Goal: Task Accomplishment & Management: Complete application form

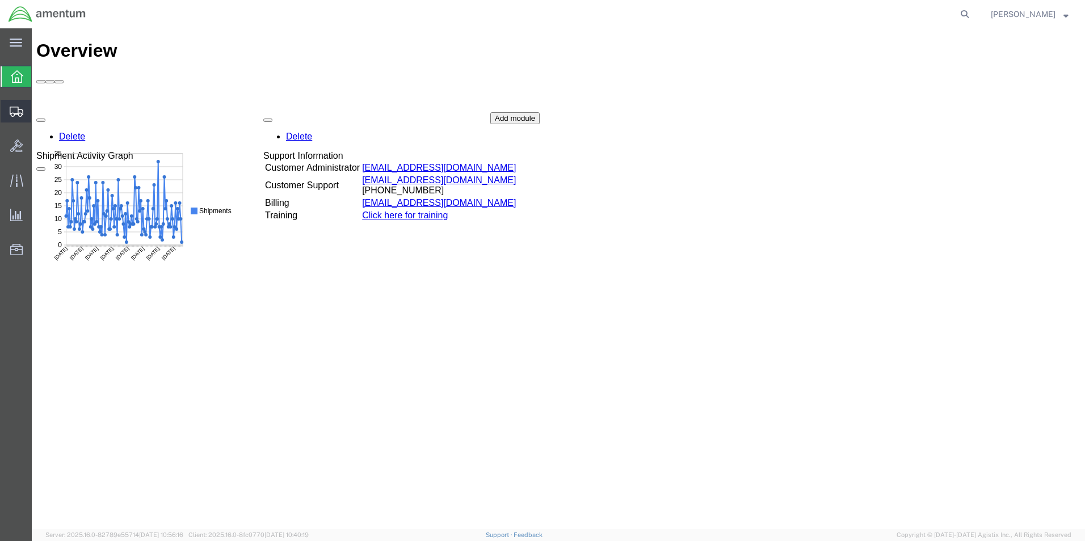
click at [16, 112] on icon at bounding box center [17, 112] width 14 height 10
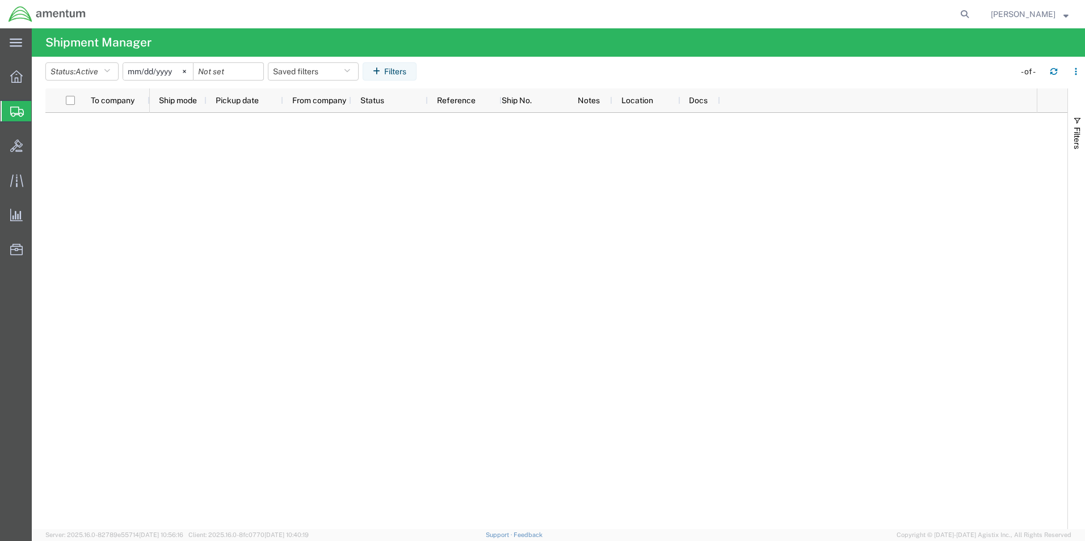
click at [0, 0] on span "Create Shipment" at bounding box center [0, 0] width 0 height 0
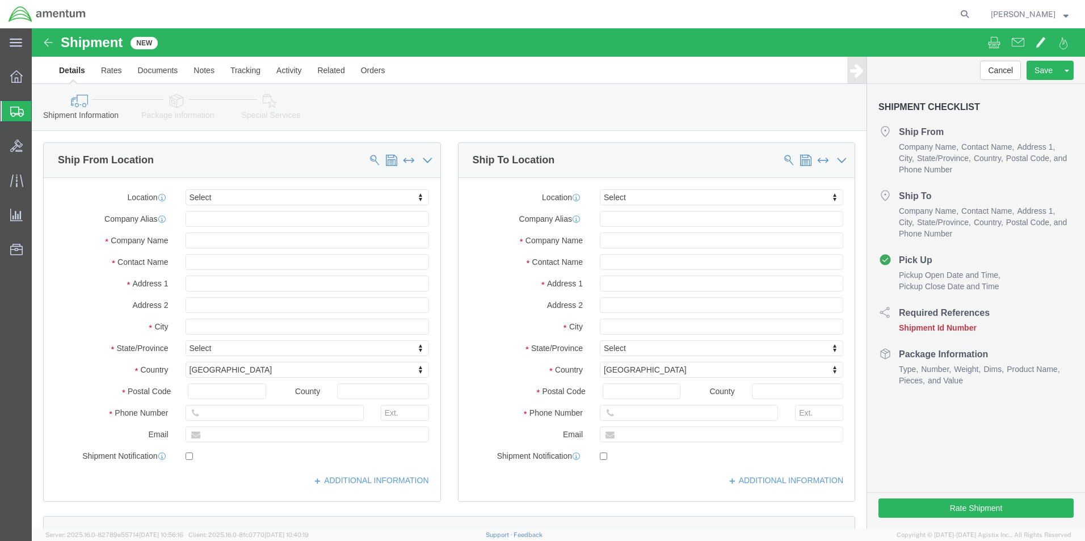
select select
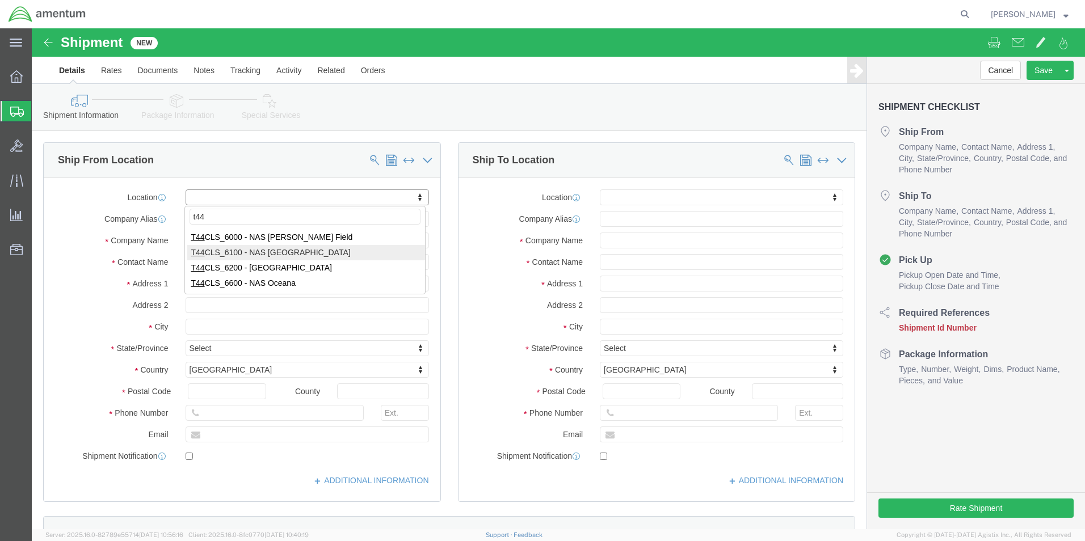
type input "t44"
select select "42673"
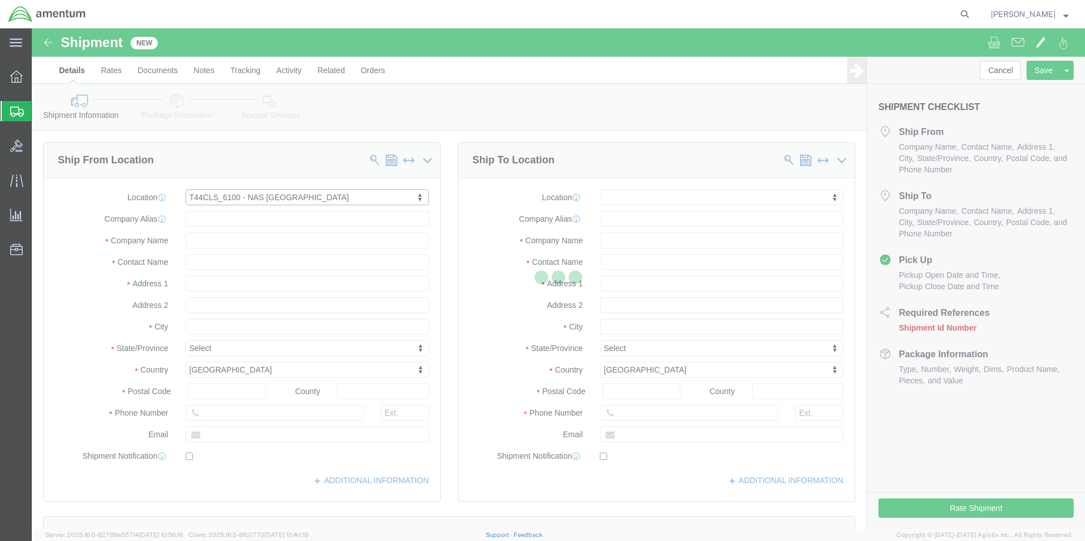
select select "[GEOGRAPHIC_DATA]"
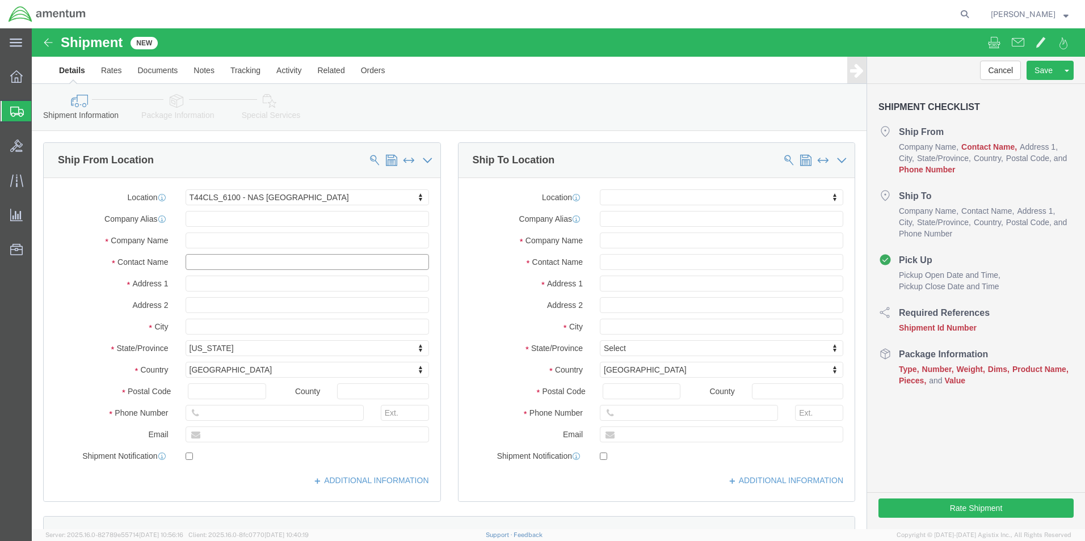
click input "text"
type input "[PERSON_NAME]"
click input "text"
type input "[PHONE_NUMBER]"
click input "text"
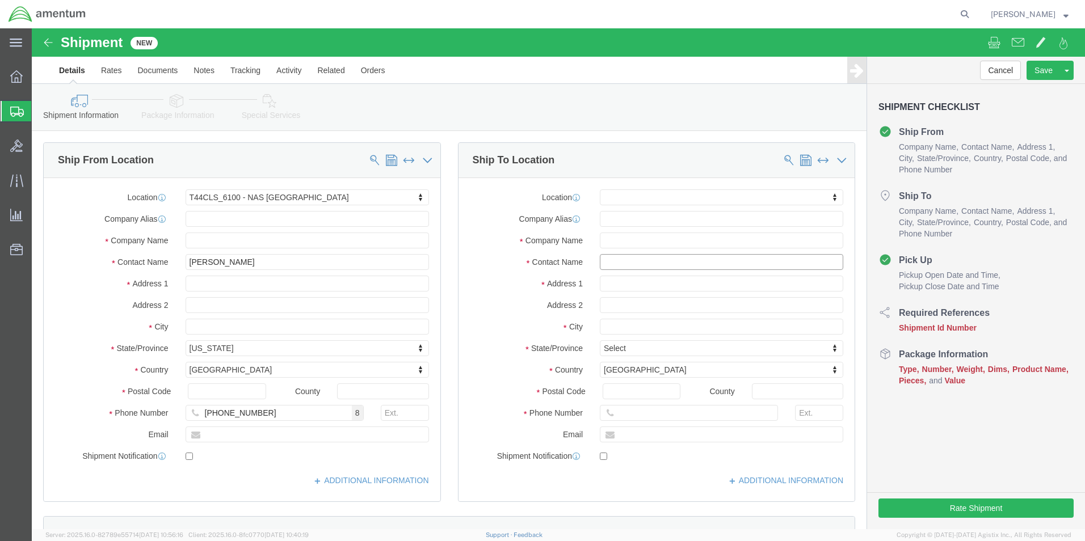
click input "text"
type input "AAR"
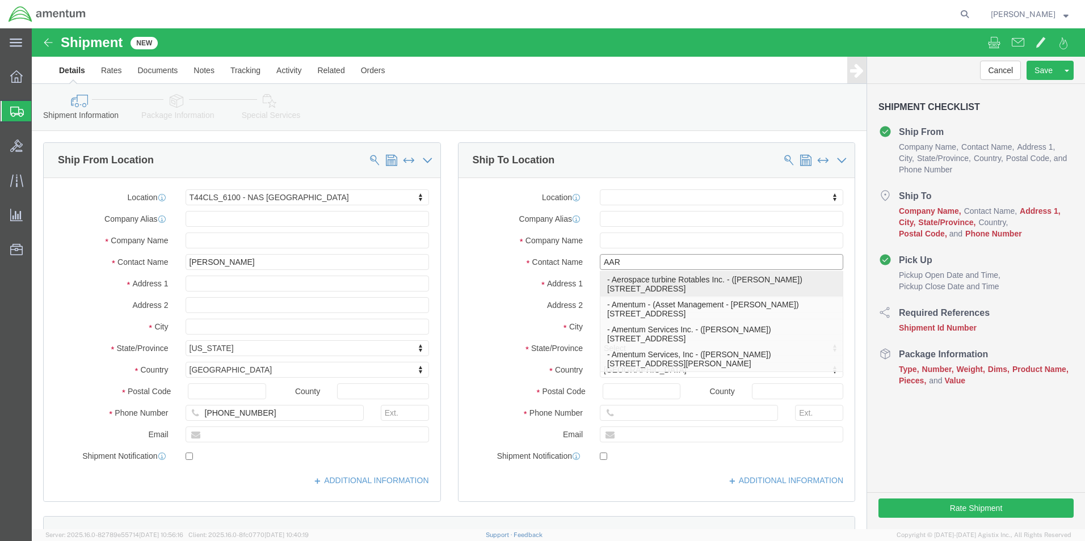
click p "- Aerospace turbine Rotables Inc. - ([PERSON_NAME]) [STREET_ADDRESS]"
select select "KS"
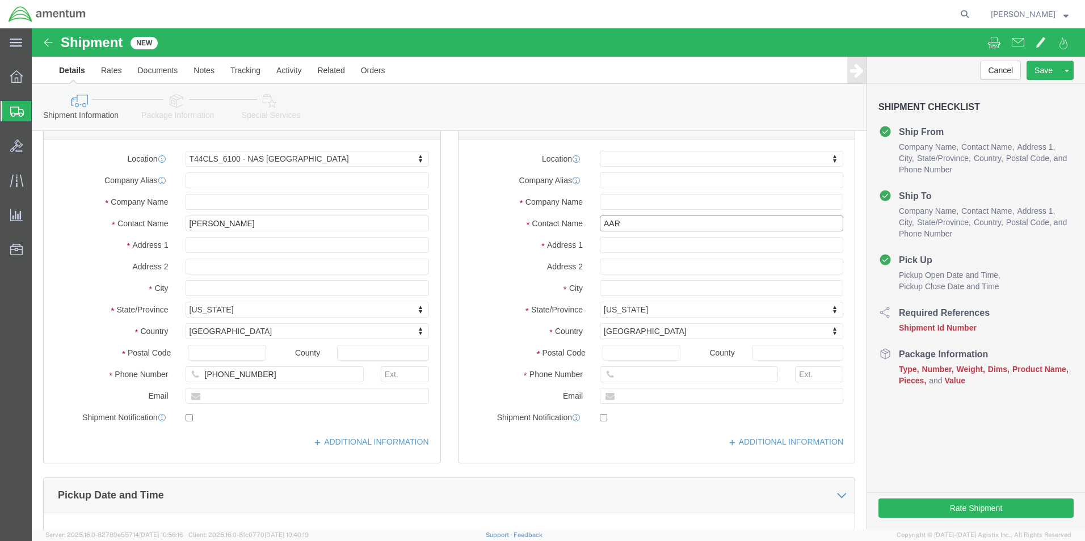
scroll to position [57, 0]
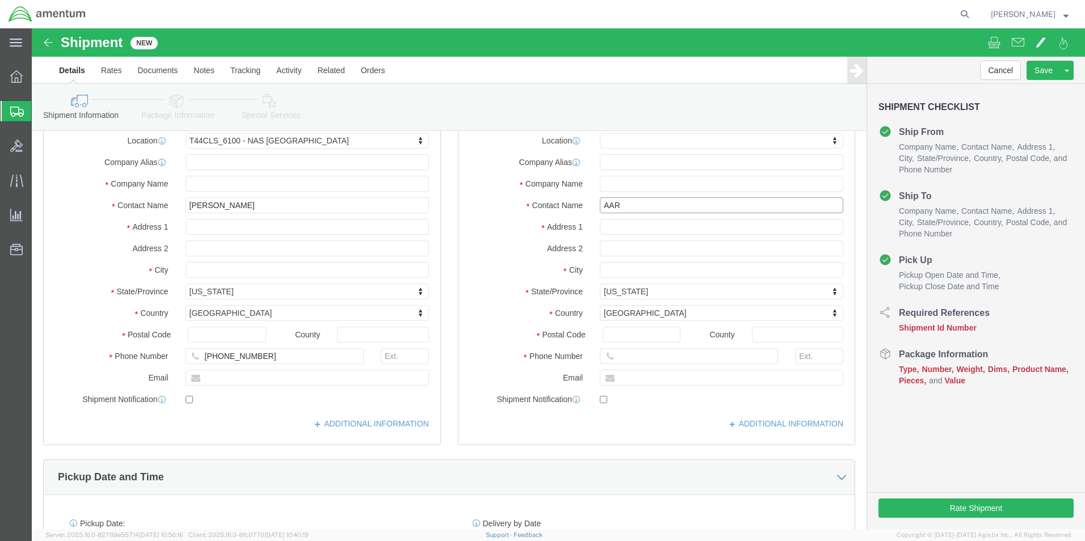
type input "[PERSON_NAME]"
click div "Pickup Date and Time"
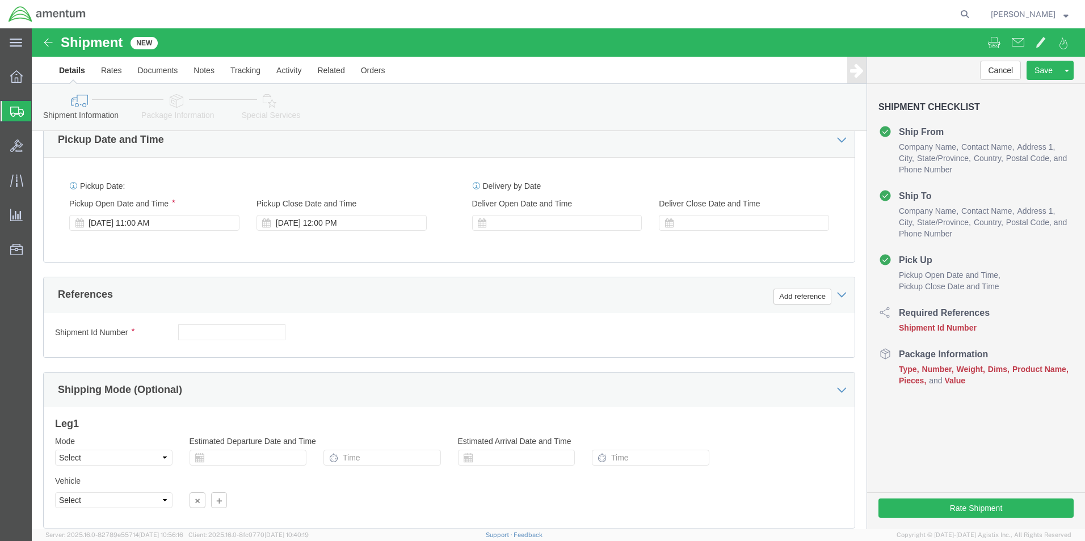
scroll to position [397, 0]
click button "Add reference"
click select "Select Account Type Activity ID Airline Appointment Number ASN Batch Request # …"
select select "CUSTREF"
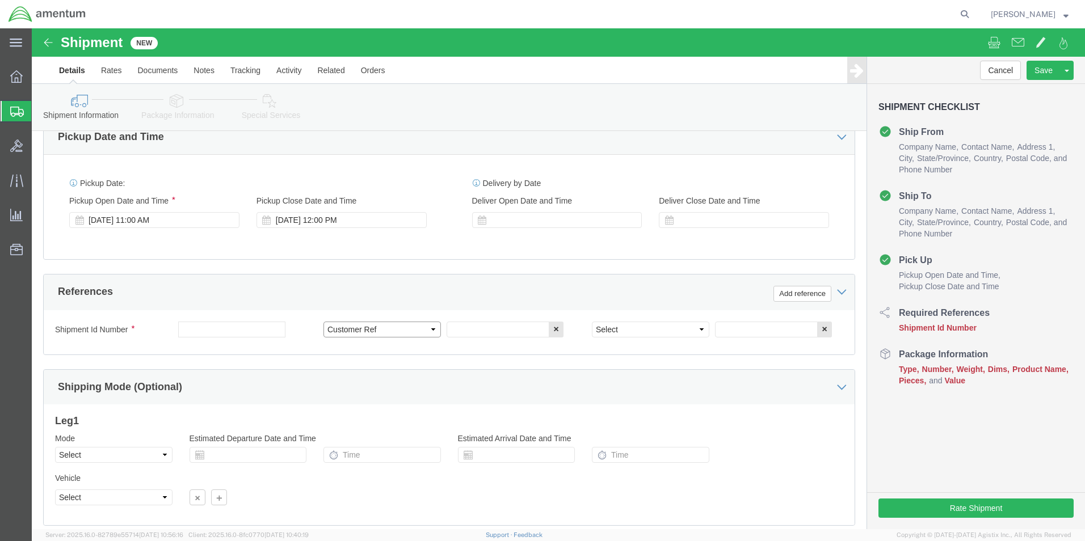
click select "Select Account Type Activity ID Airline Appointment Number ASN Batch Request # …"
click input "text"
type input "25-5532"
click select "Select Account Type Activity ID Airline Appointment Number ASN Batch Request # …"
select select "PROJNUM"
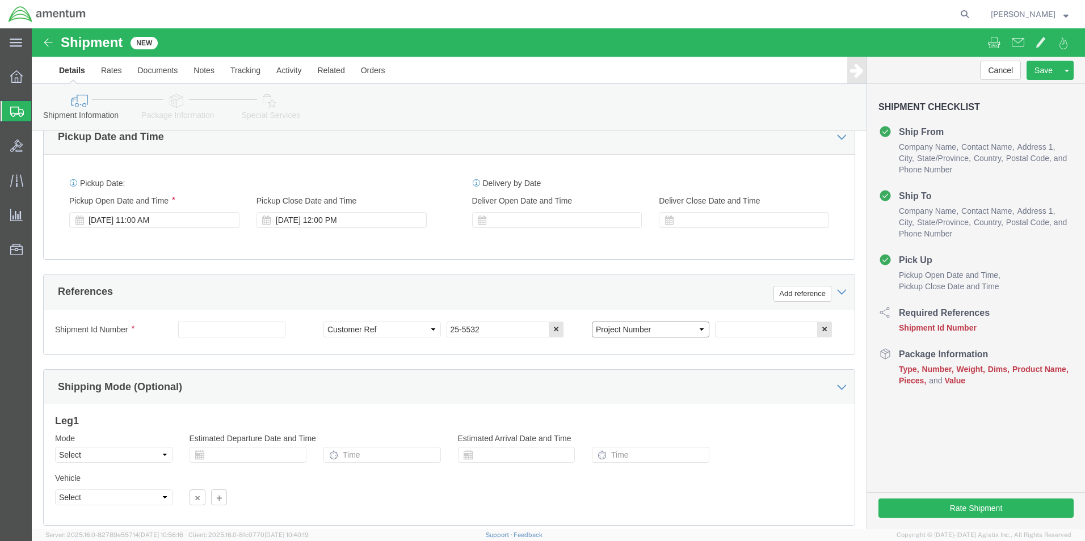
click select "Select Account Type Activity ID Airline Appointment Number ASN Batch Request # …"
click input "text"
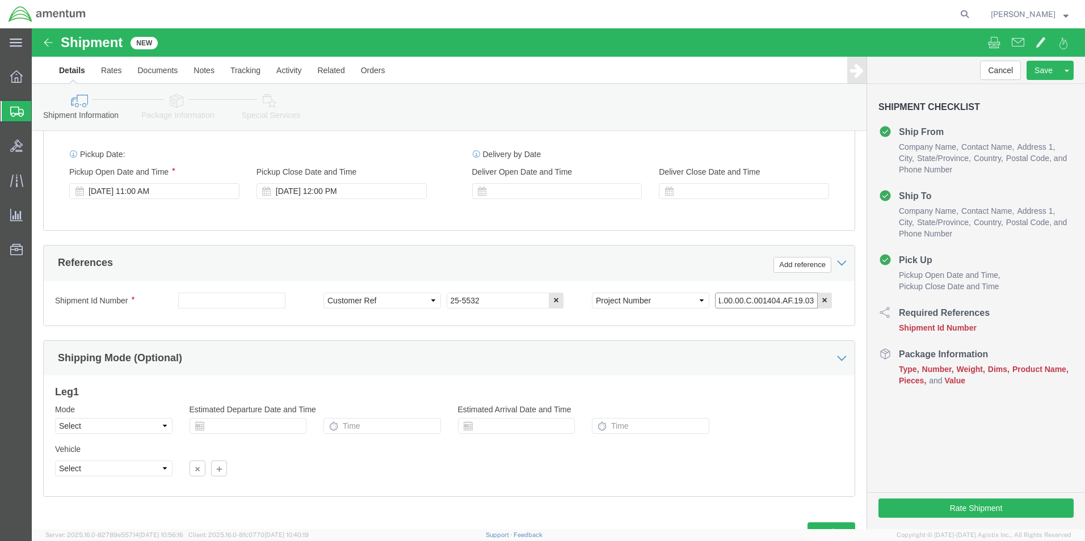
scroll to position [473, 0]
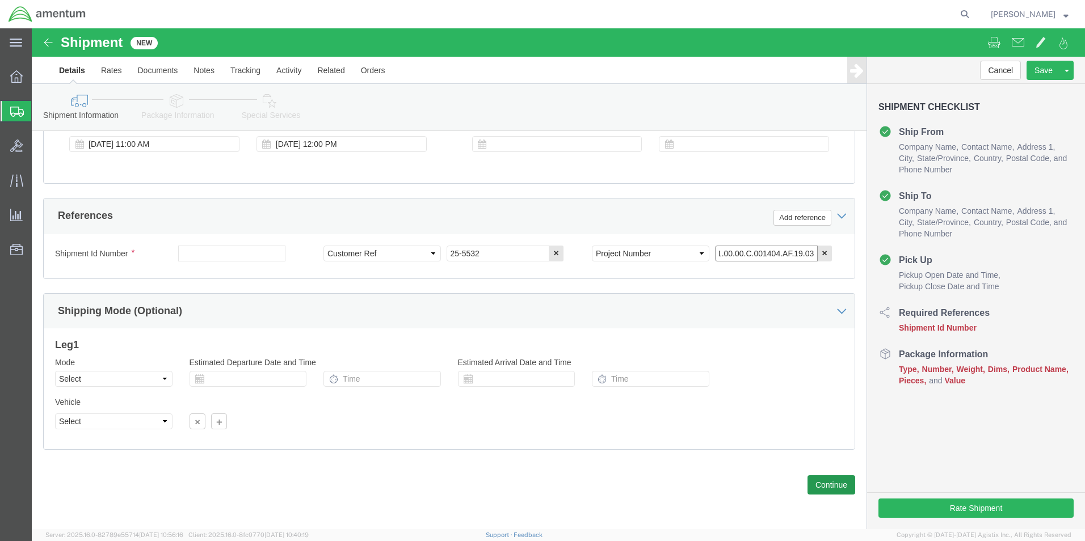
type input "4951.00.00.C.001404.AF.19.03"
click button "Continue"
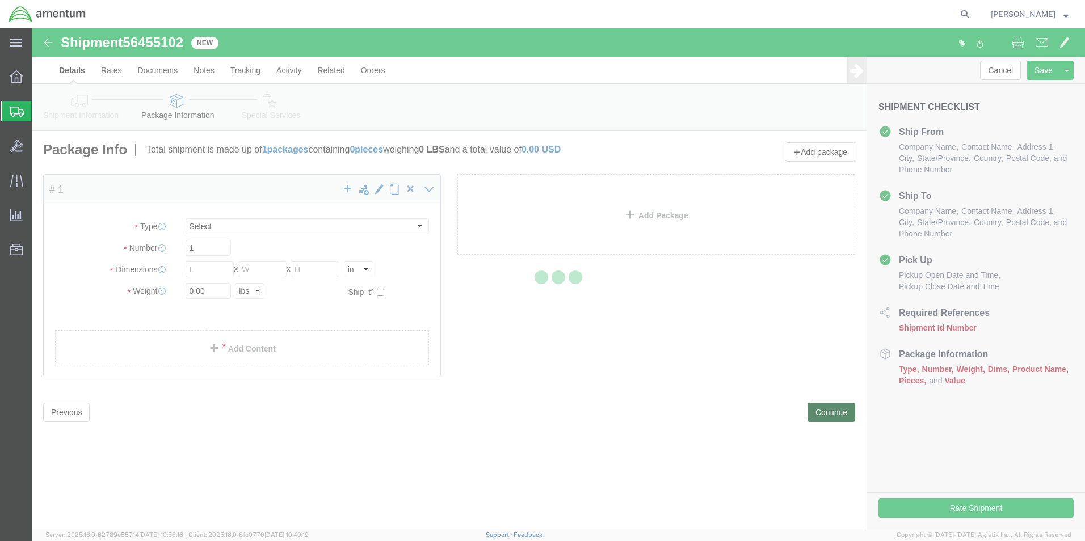
select select "CBOX"
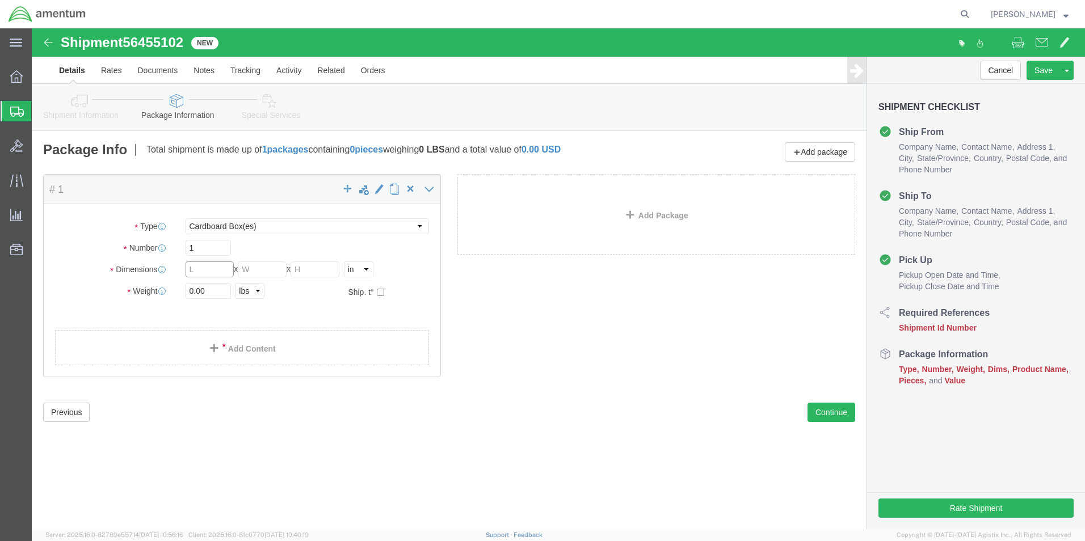
click input "text"
type input "24"
type input "8"
click input "0.00"
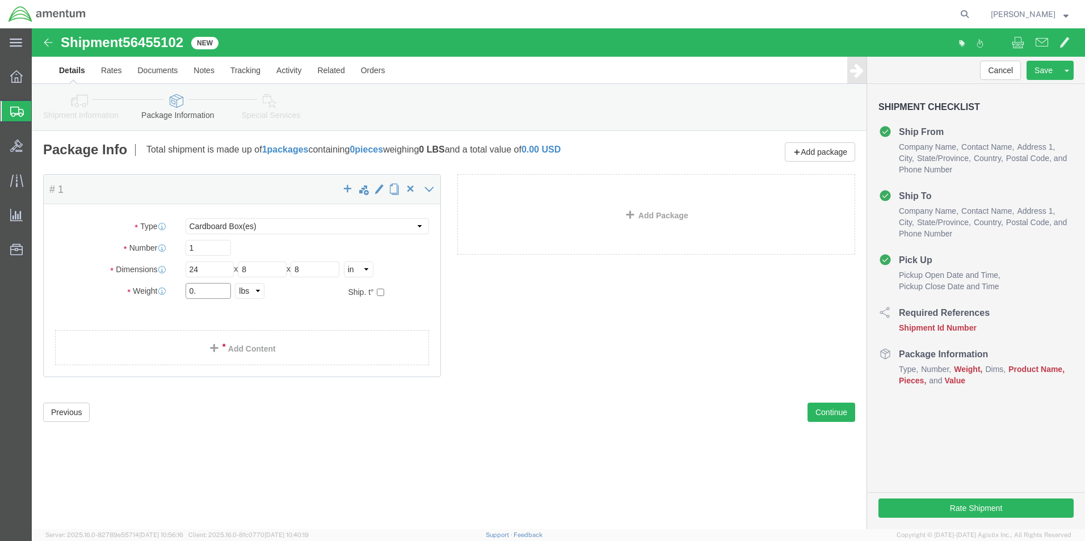
type input "0"
type input "6"
click link "Add Content"
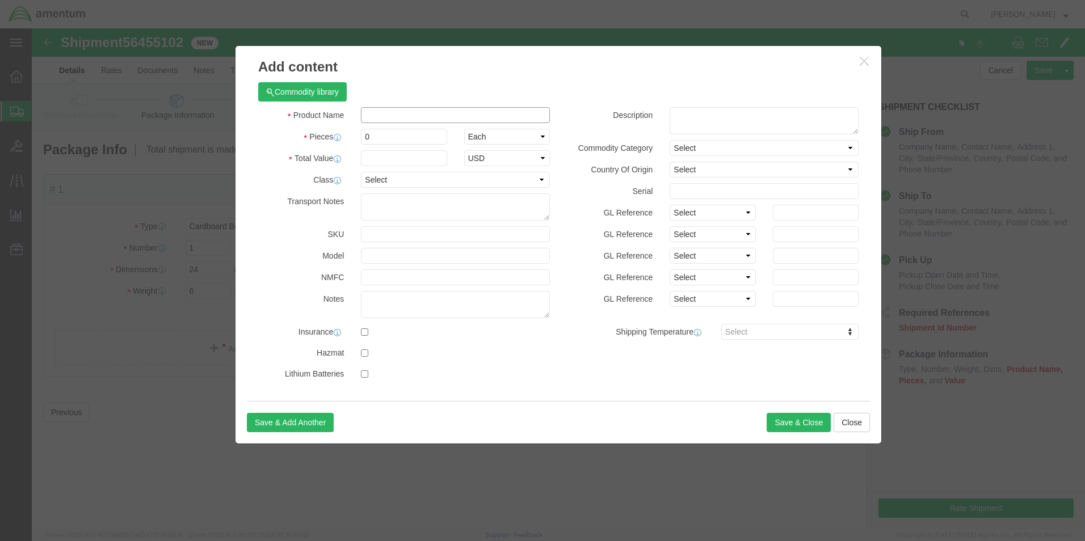
click input "text"
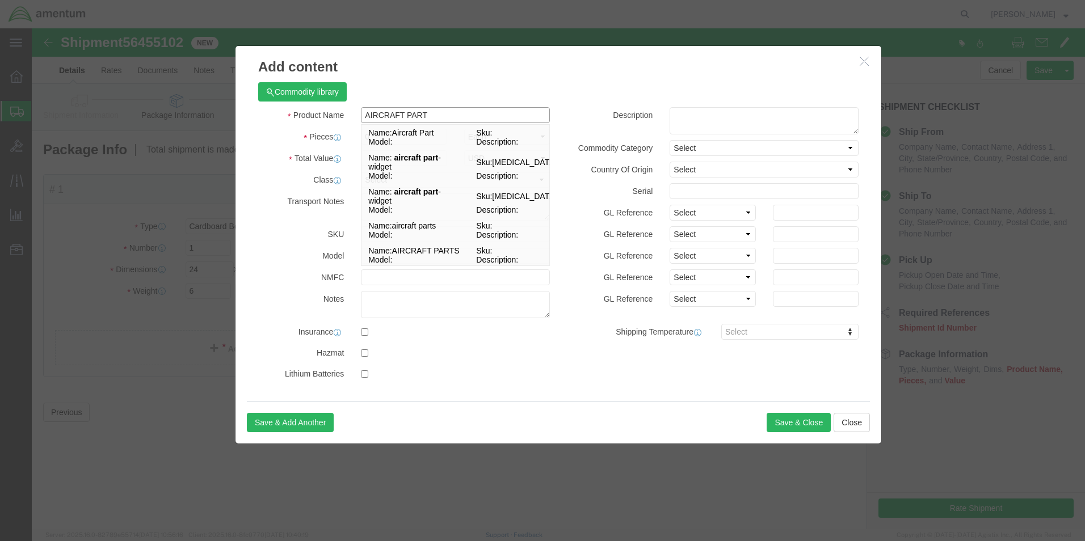
click input "AIRCRAFT PART"
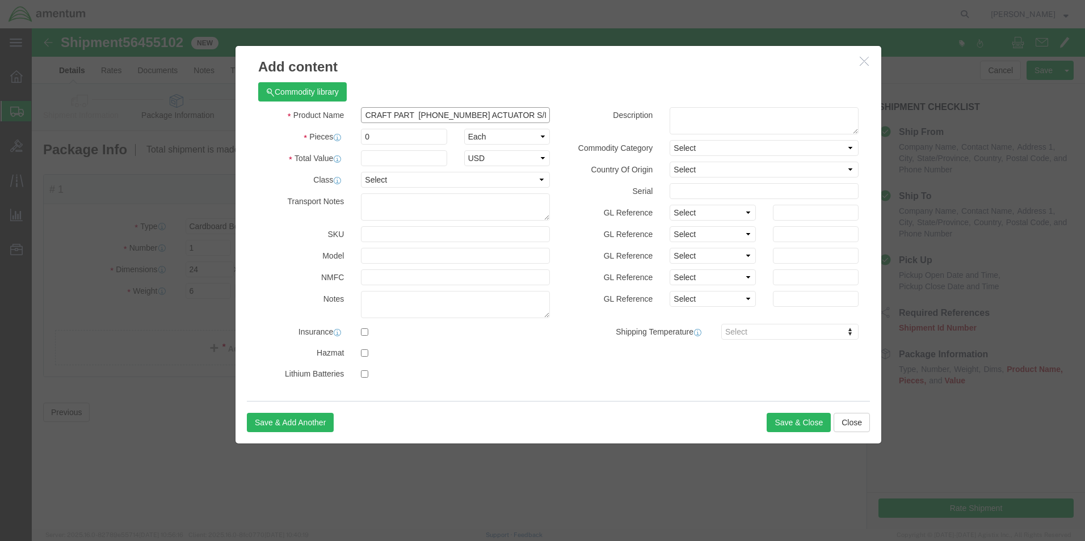
scroll to position [0, 17]
type input "AIRCRAFT PART [PHONE_NUMBER] ACTUATOR S/N: 0287"
click input "0"
type input "1"
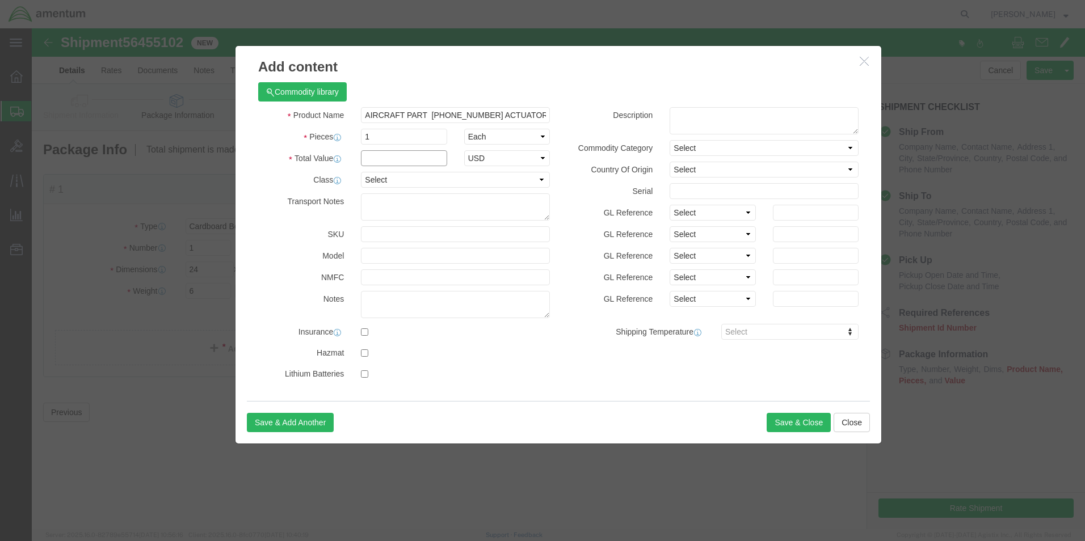
click input "text"
type input "1"
click select "Select 50 55 60 65 70 85 92.5 100 125 175 250 300 400"
select select "50"
click select "Select 50 55 60 65 70 85 92.5 100 125 175 250 300 400"
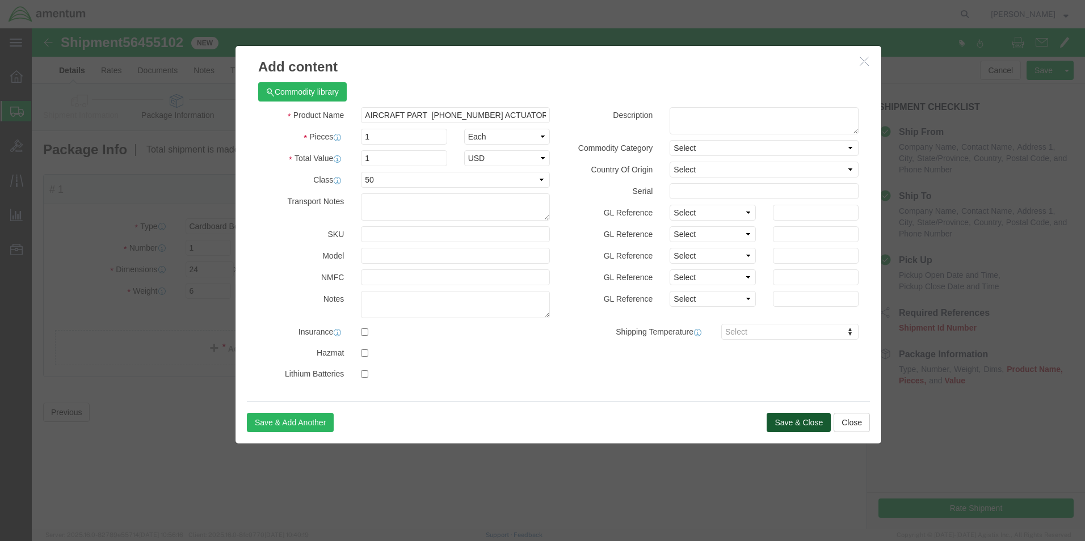
click button "Save & Close"
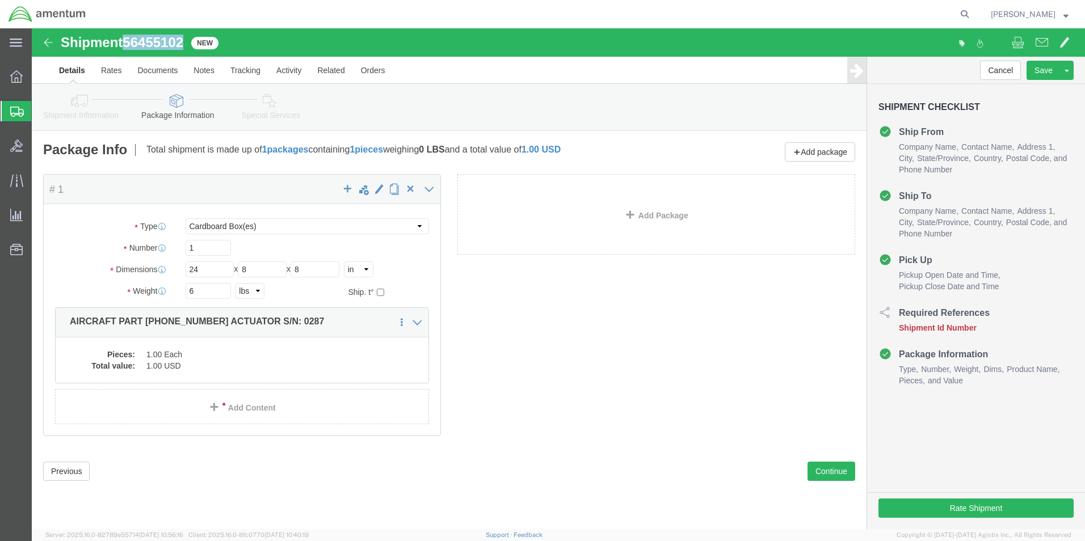
drag, startPoint x: 95, startPoint y: 15, endPoint x: 152, endPoint y: 18, distance: 57.4
click span "56455102"
drag, startPoint x: 151, startPoint y: 18, endPoint x: 137, endPoint y: 16, distance: 14.3
copy span "56455102"
click button "Rate Shipment"
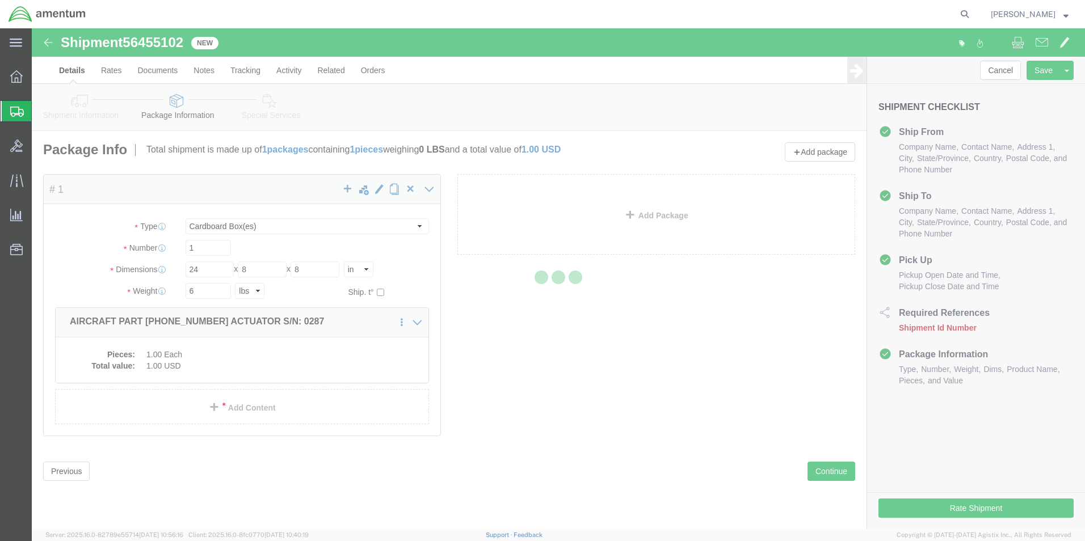
select select "42673"
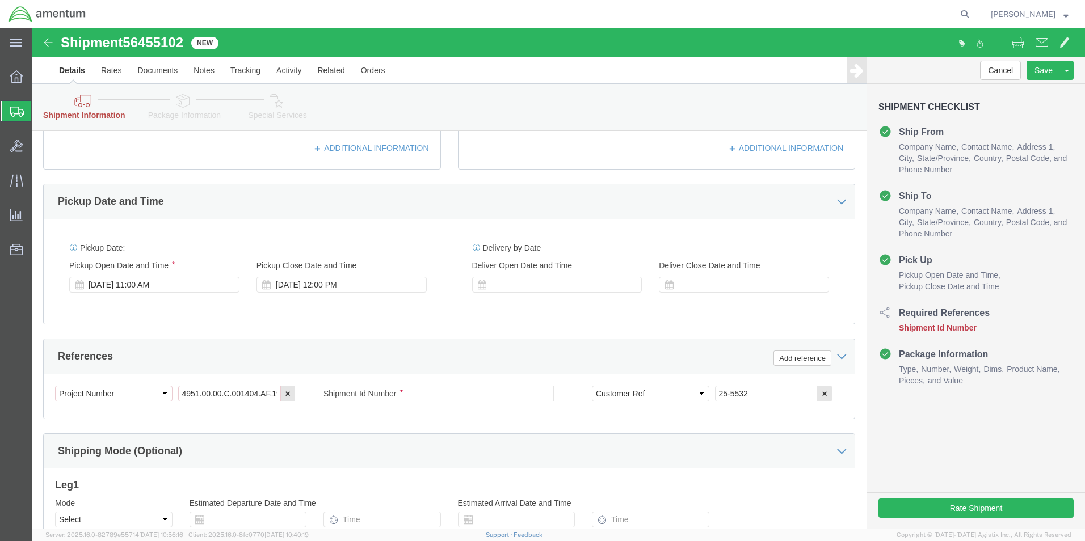
scroll to position [397, 0]
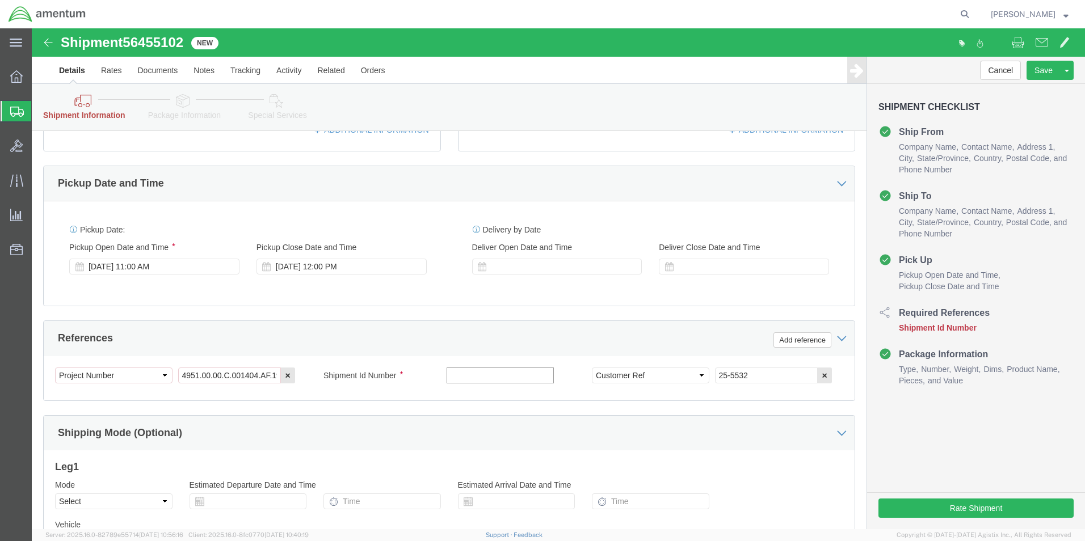
drag, startPoint x: 444, startPoint y: 340, endPoint x: 452, endPoint y: 342, distance: 8.8
click input "text"
paste input "56455102"
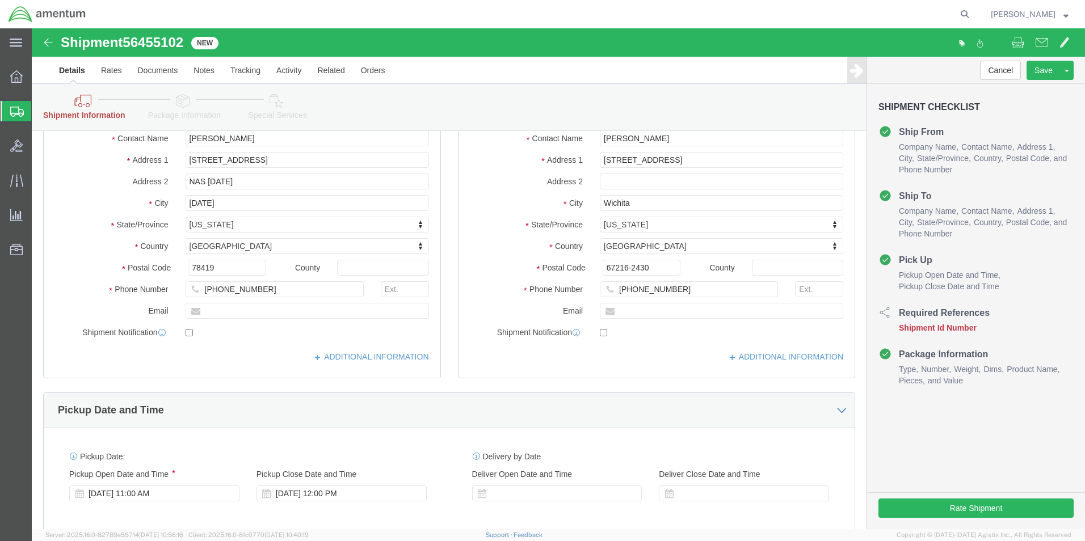
scroll to position [113, 0]
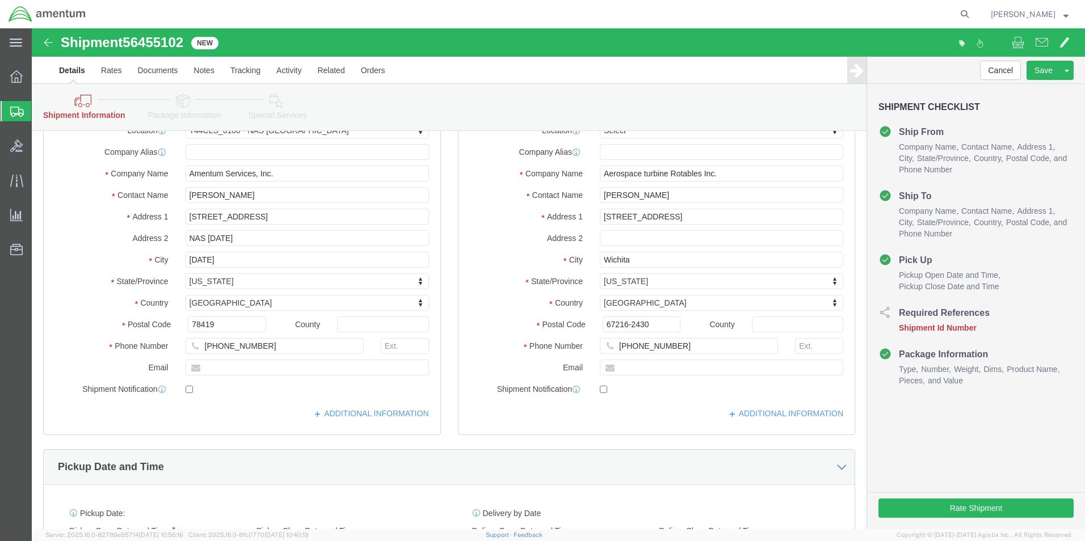
type input "56455102"
click input "[PHONE_NUMBER]"
type input "3"
type input "[PHONE_NUMBER]"
click div "Shipment Checklist Ship From Company Name Contact Name Address 1 City State/Pro…"
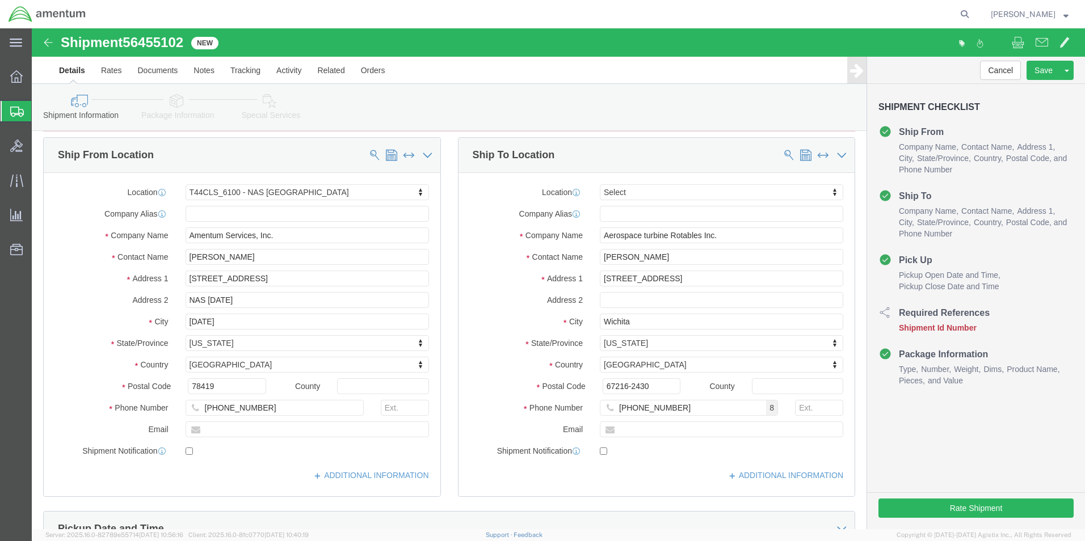
scroll to position [0, 0]
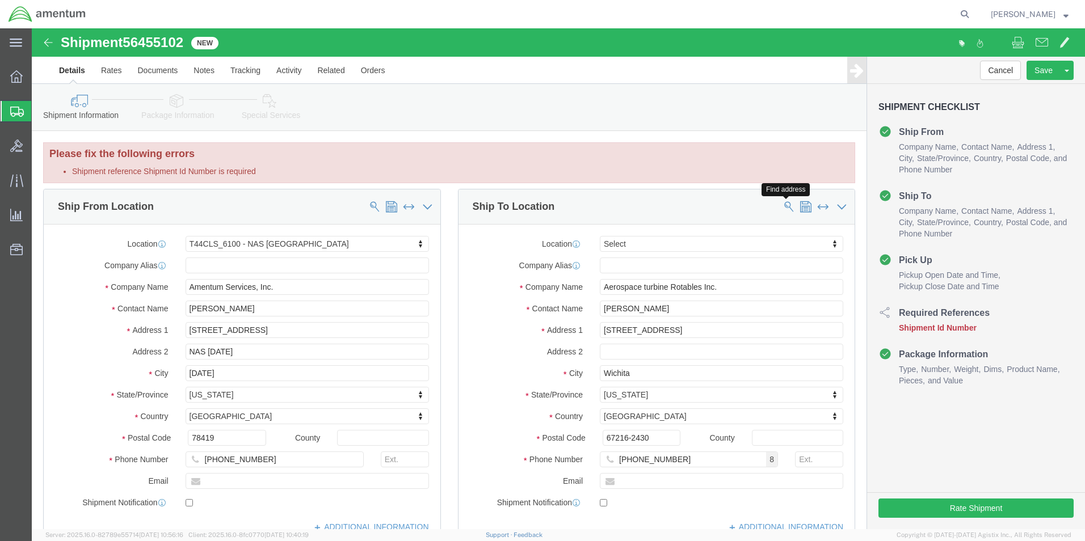
click span
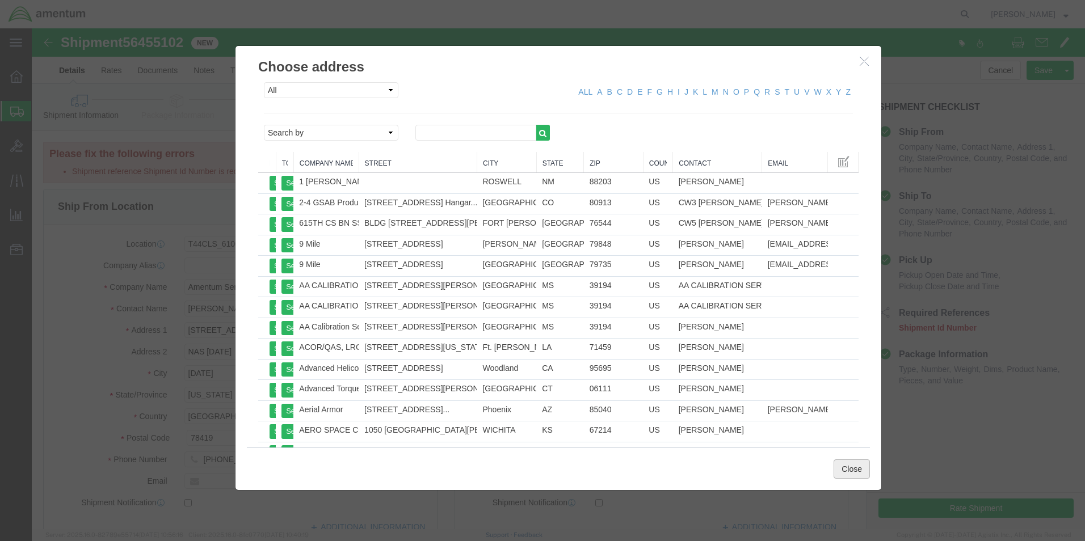
click button "Close"
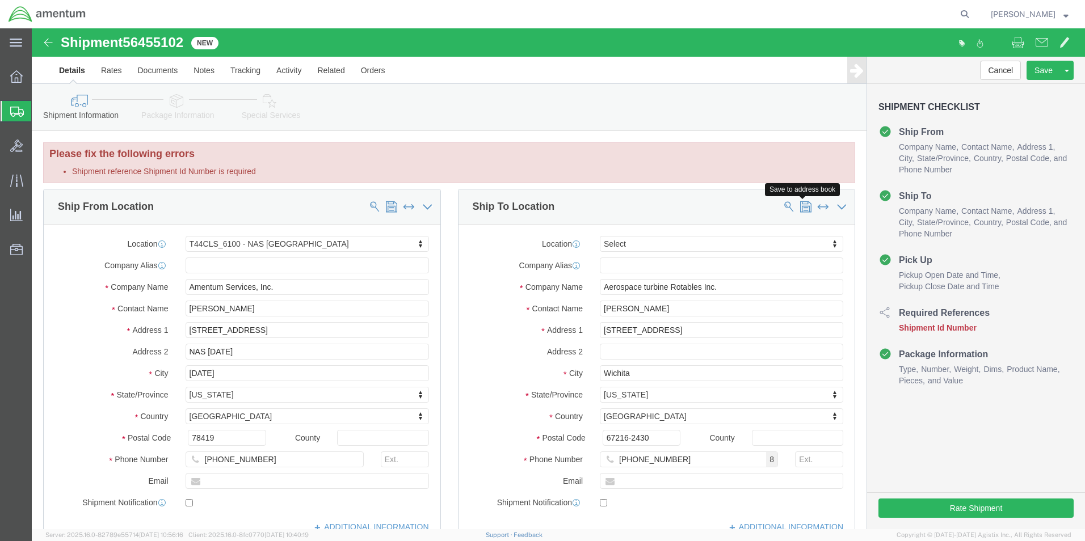
click span
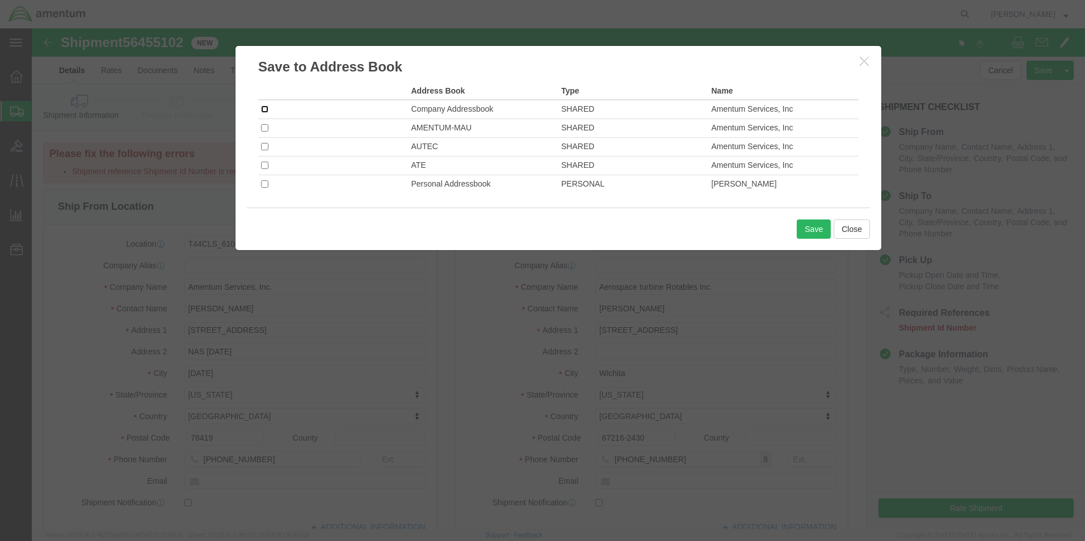
click input "checkbox"
checkbox input "true"
click input "checkbox"
checkbox input "true"
drag, startPoint x: 230, startPoint y: 79, endPoint x: 331, endPoint y: 124, distance: 111.0
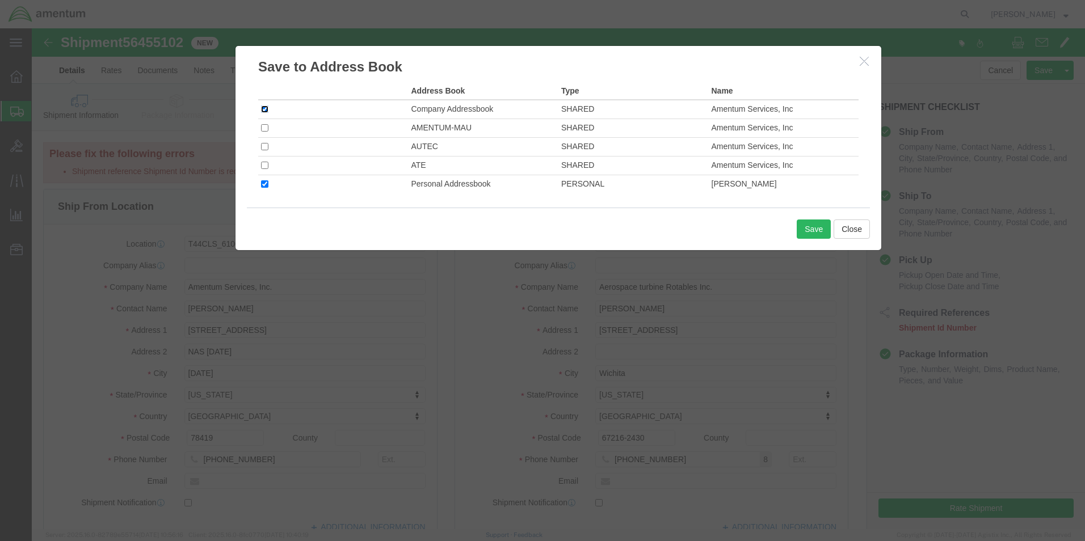
click input "checkbox"
checkbox input "false"
click button "Save"
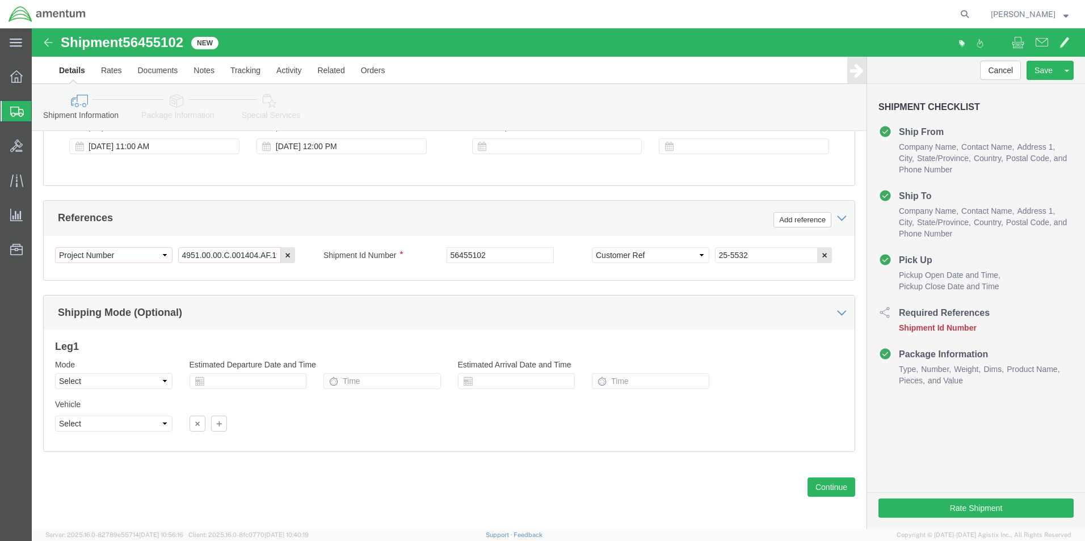
scroll to position [520, 0]
drag, startPoint x: 794, startPoint y: 451, endPoint x: 788, endPoint y: 450, distance: 5.8
click button "Continue"
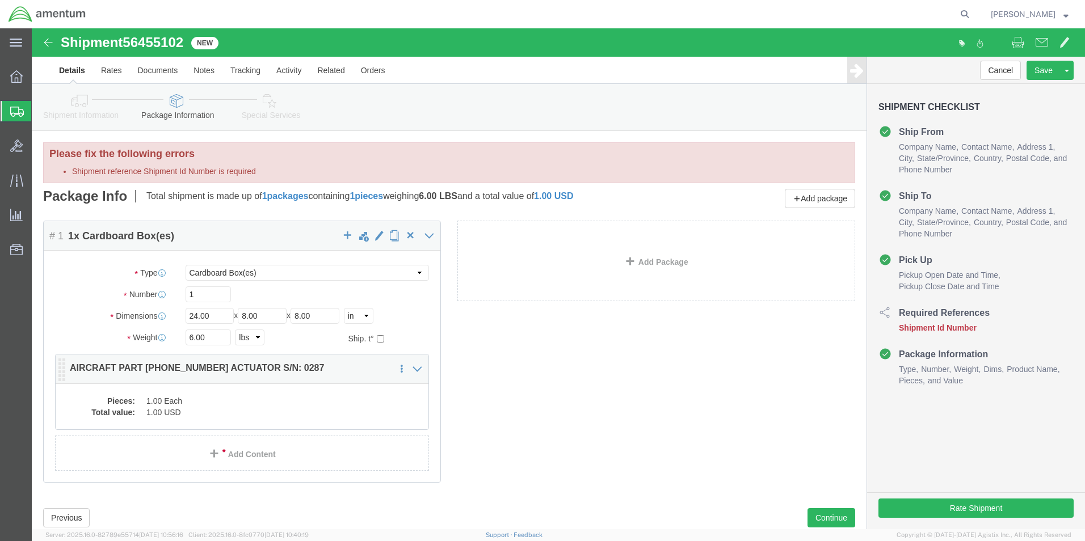
click dd "1.00 USD"
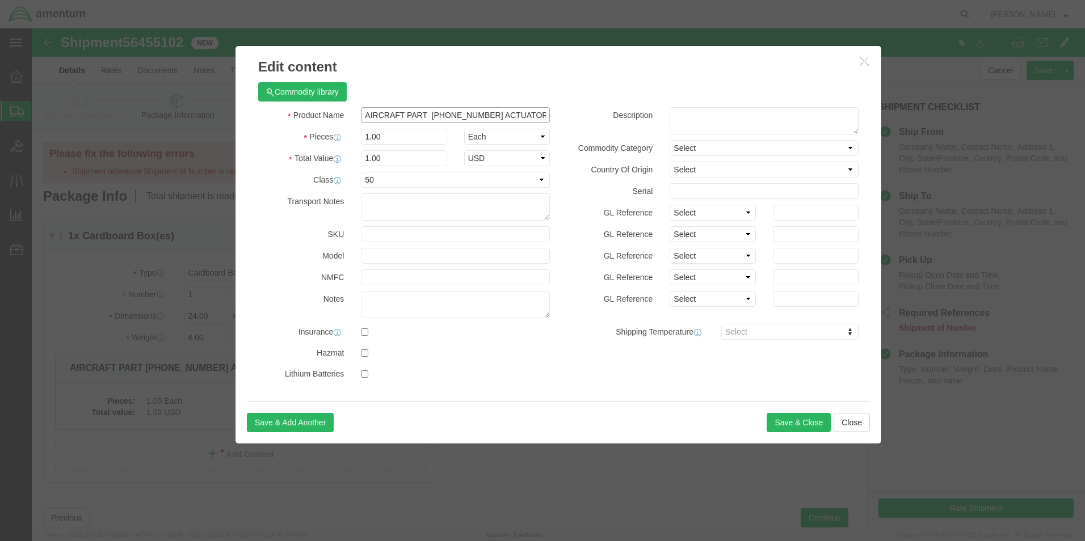
click input "AIRCRAFT PART [PHONE_NUMBER] ACTUATOR S/N: 0287"
type input "AIRCRAFT PART [PHONE_NUMBER] ACTUATOR MLG, R/H S/N: 0287"
click button "Save & Close"
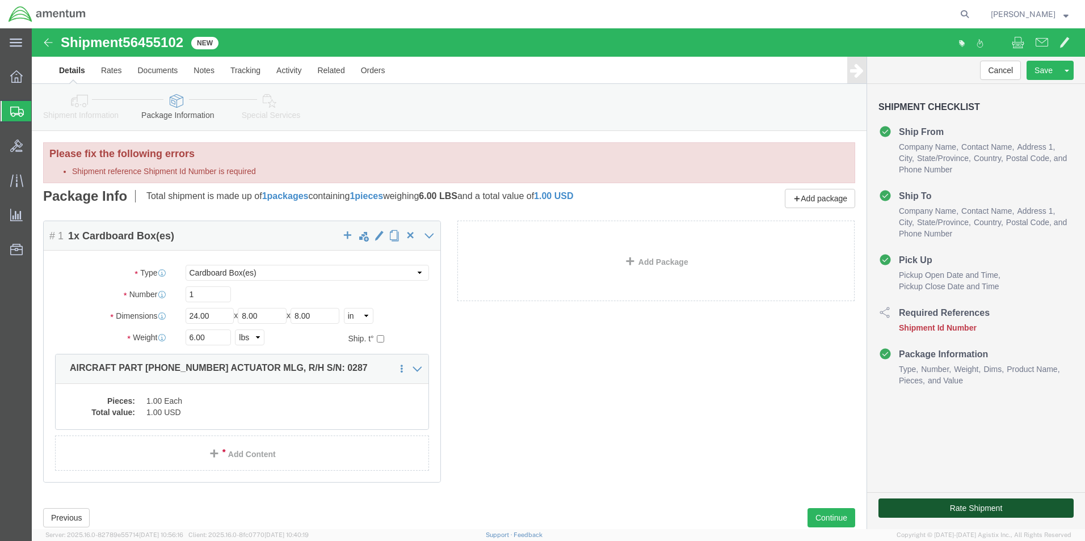
click button "Rate Shipment"
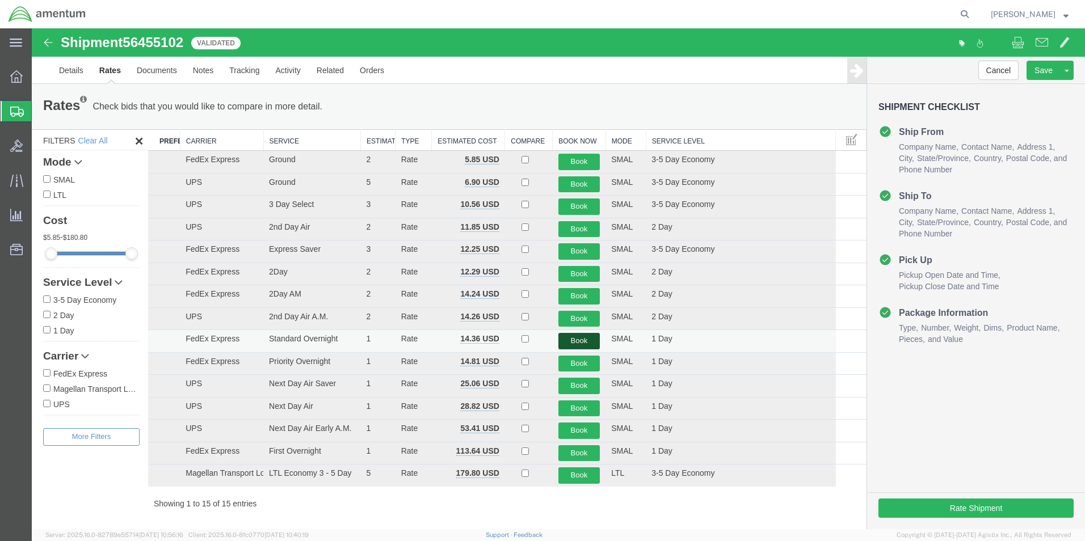
click at [572, 338] on button "Book" at bounding box center [579, 341] width 42 height 16
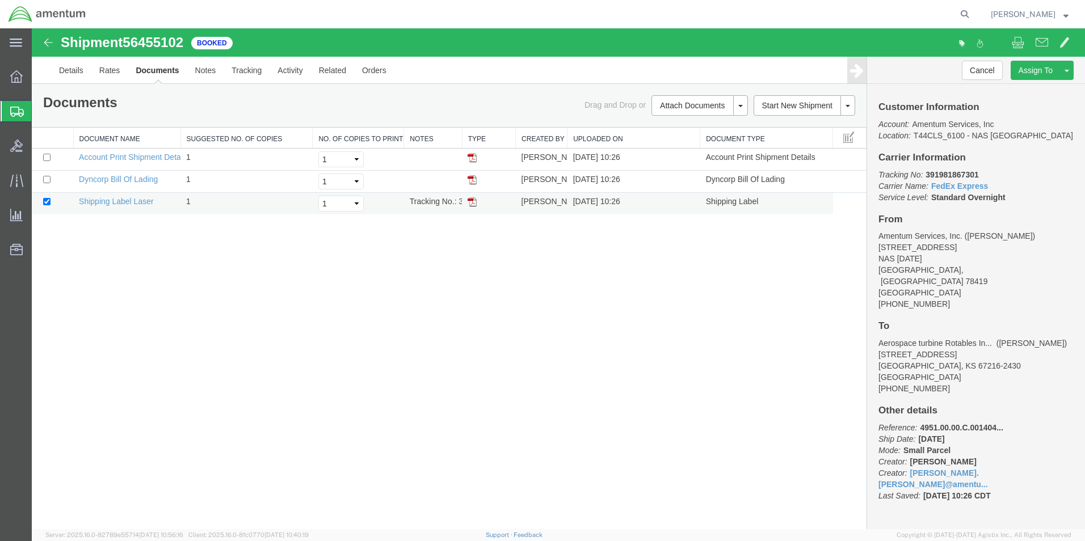
click at [471, 201] on img at bounding box center [472, 201] width 9 height 9
click at [15, 109] on icon at bounding box center [17, 112] width 14 height 10
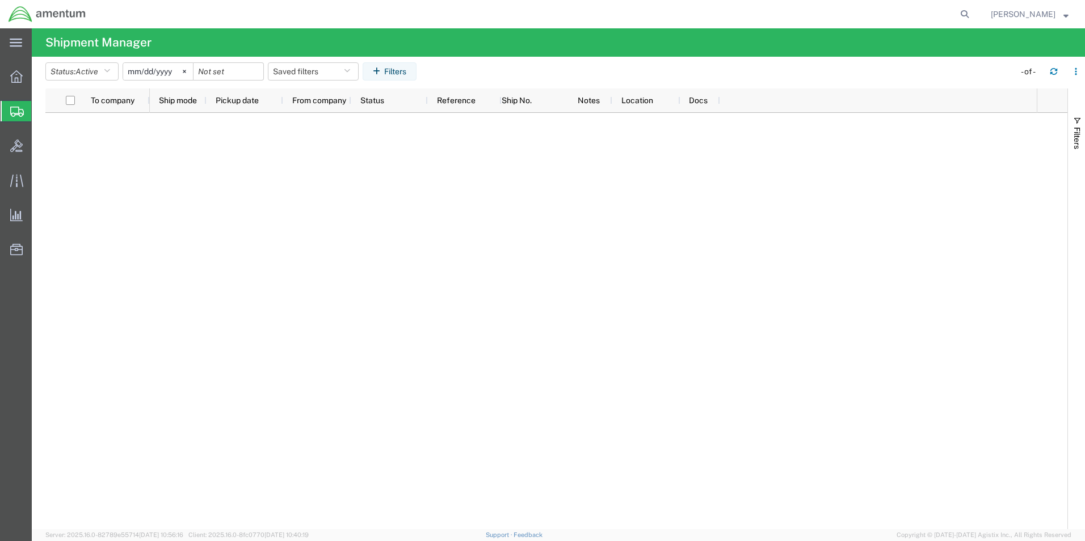
click at [0, 0] on span "Create Shipment" at bounding box center [0, 0] width 0 height 0
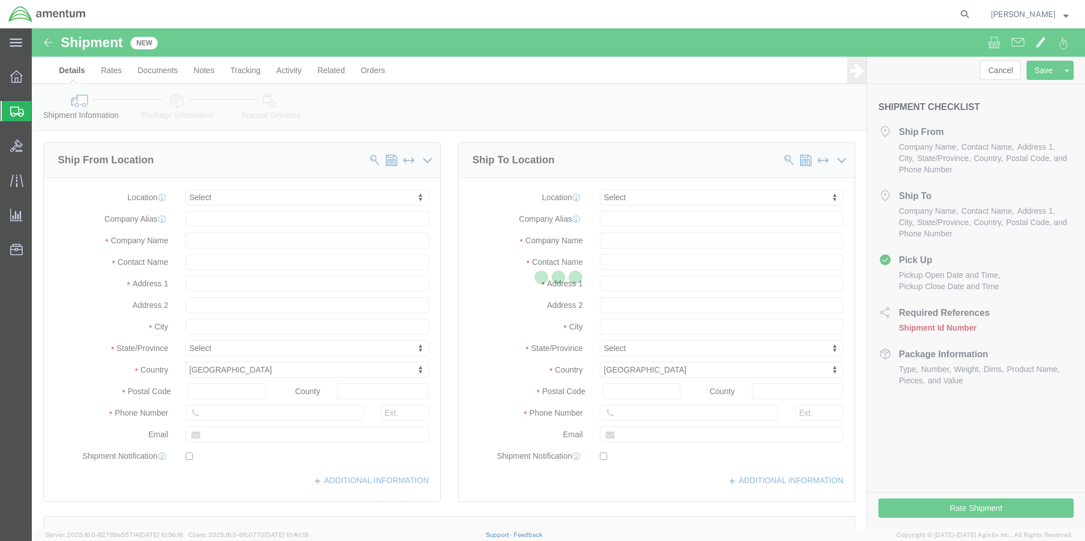
select select
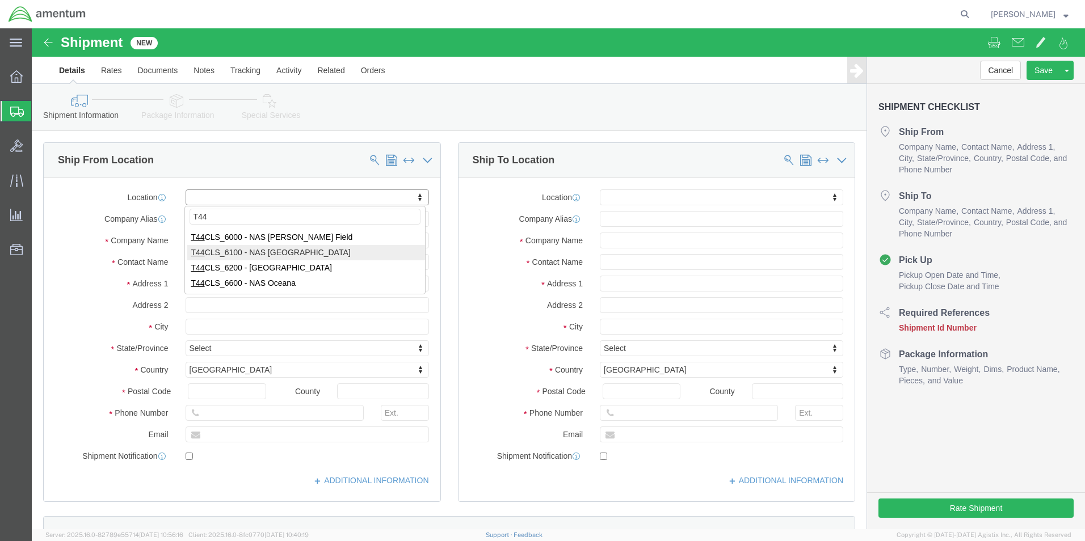
type input "T44"
select select "42673"
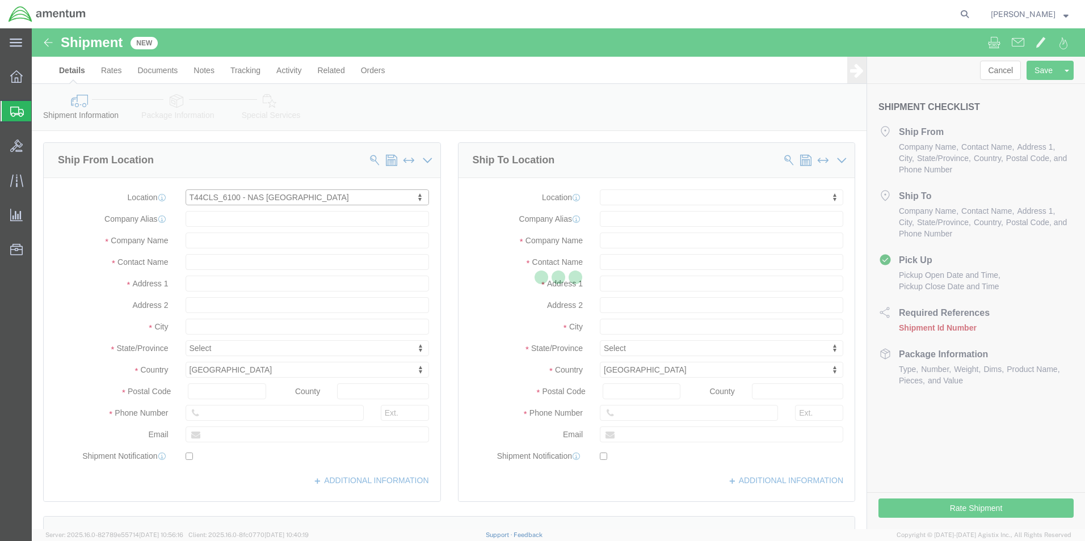
select select "[GEOGRAPHIC_DATA]"
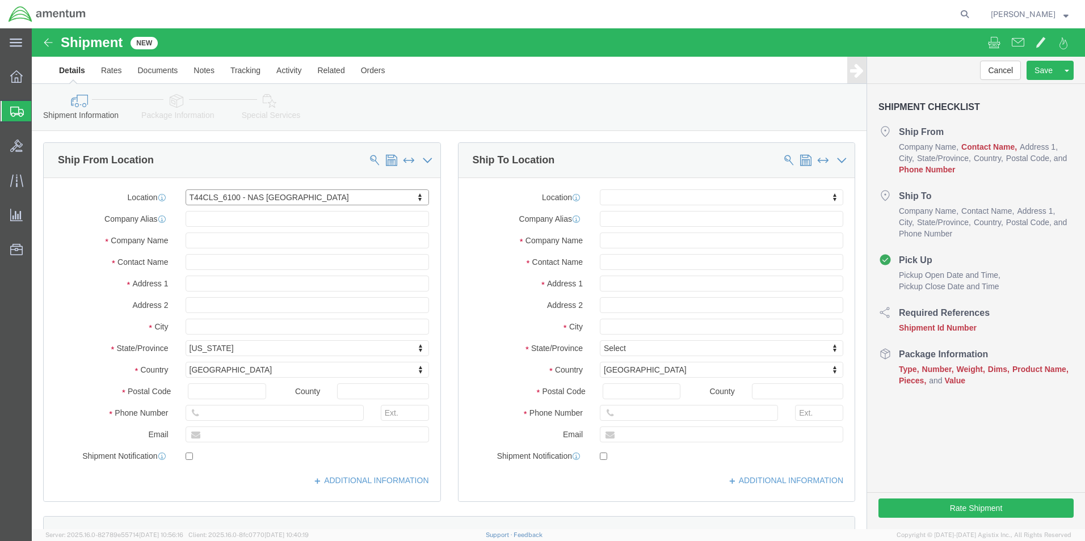
click div "Location T44CLS_6100 - [GEOGRAPHIC_DATA][DATE] My Profile Location [PHONE_NUMBE…"
click input "text"
type input "[PERSON_NAME]"
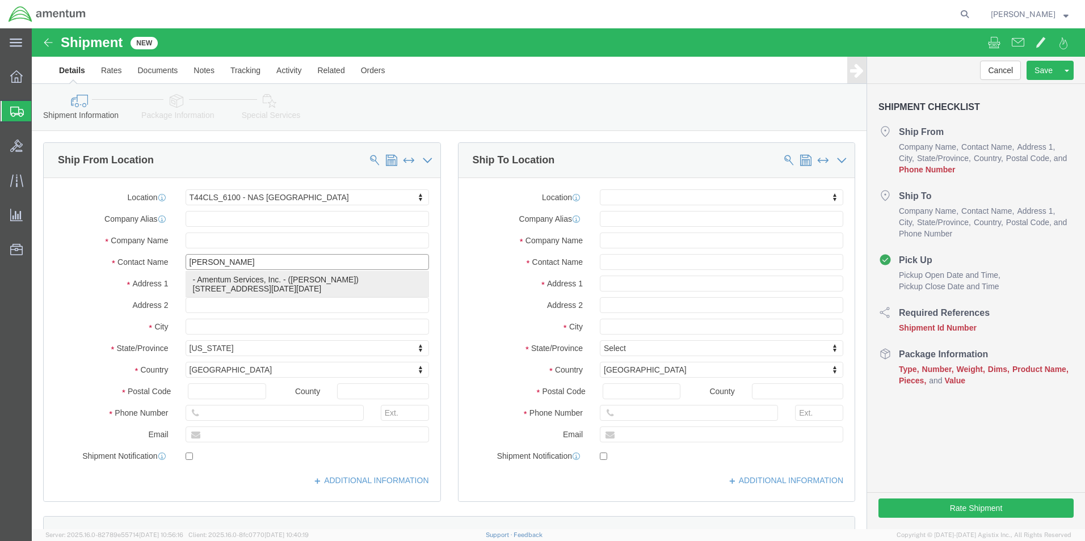
click p "- Amentum Services, Inc. - ([PERSON_NAME]) [STREET_ADDRESS][DATE][DATE]"
select select
select select "[GEOGRAPHIC_DATA]"
type input "[PERSON_NAME]"
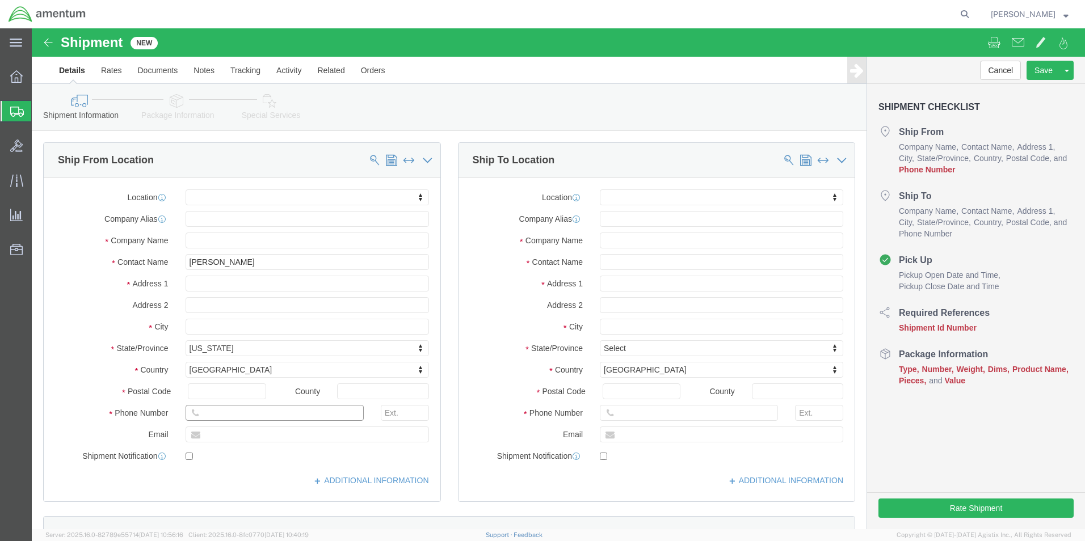
drag, startPoint x: 192, startPoint y: 387, endPoint x: 197, endPoint y: 380, distance: 9.0
click input "text"
type input "[PHONE_NUMBER]"
click input "text"
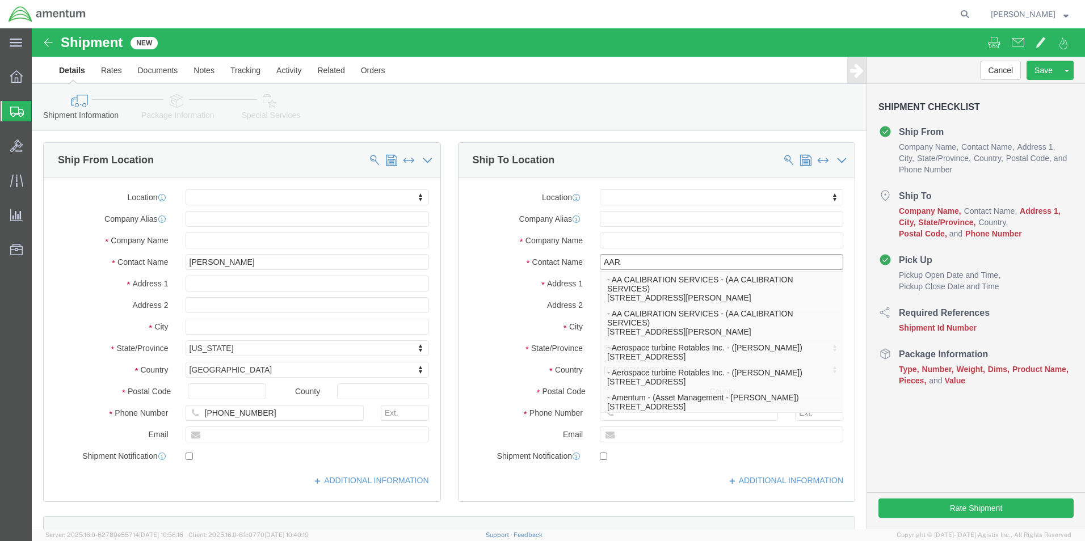
type input "AARO"
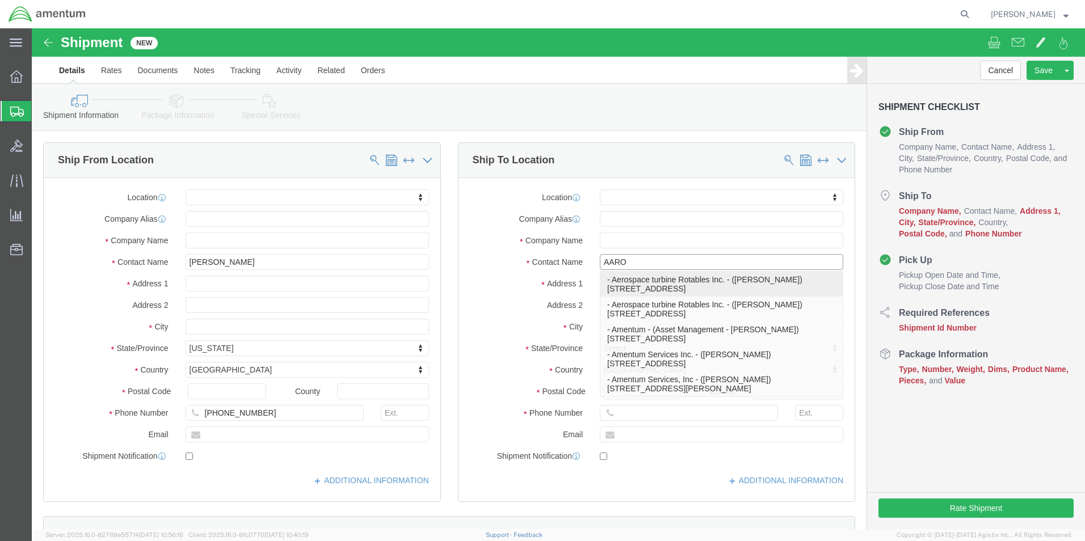
click p "- Aerospace turbine Rotables Inc. - ([PERSON_NAME]) [STREET_ADDRESS]"
select select "KS"
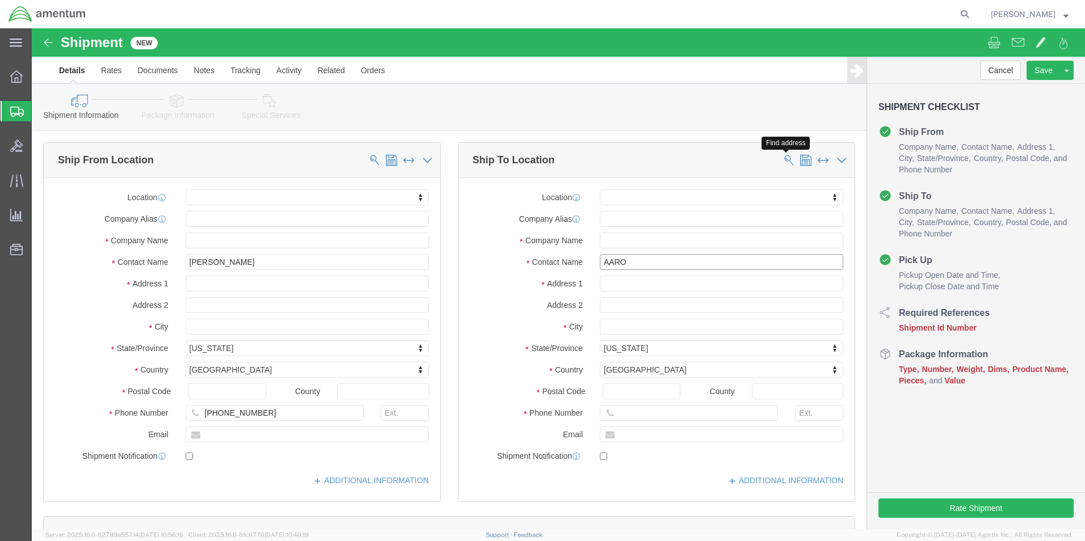
type input "[PERSON_NAME]"
click span
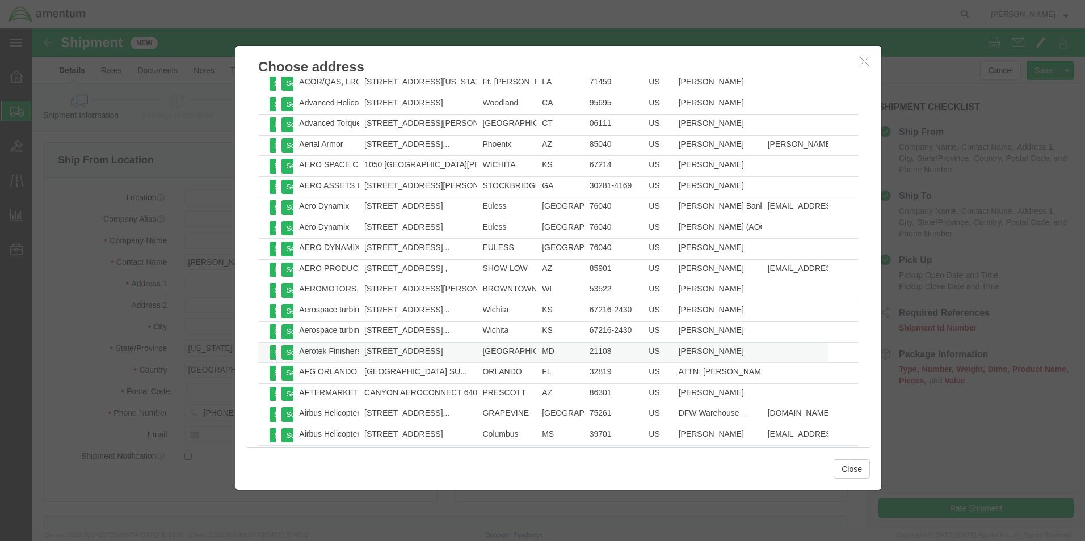
scroll to position [284, 0]
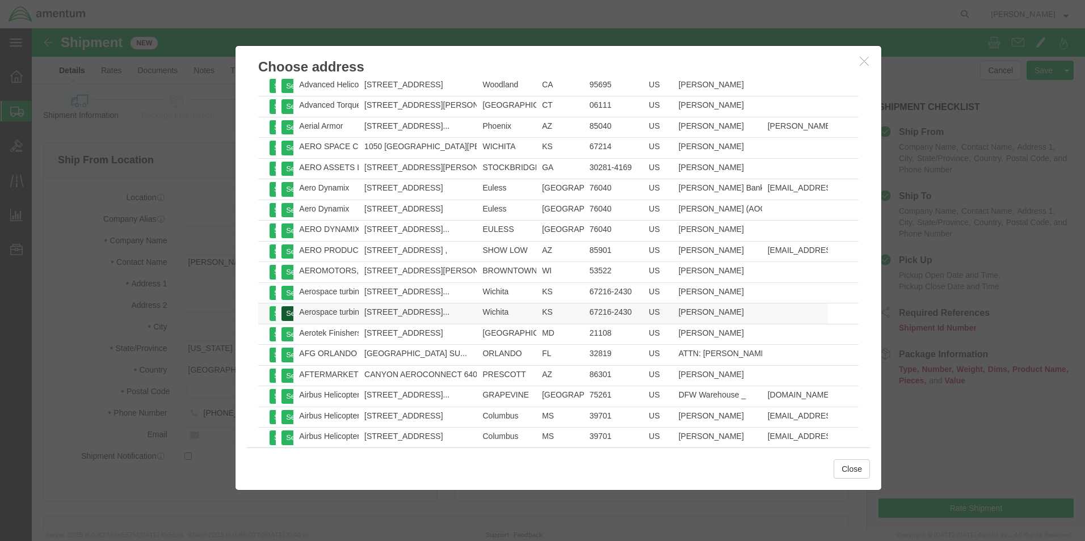
click button "Select"
select select "KS"
click button "Close"
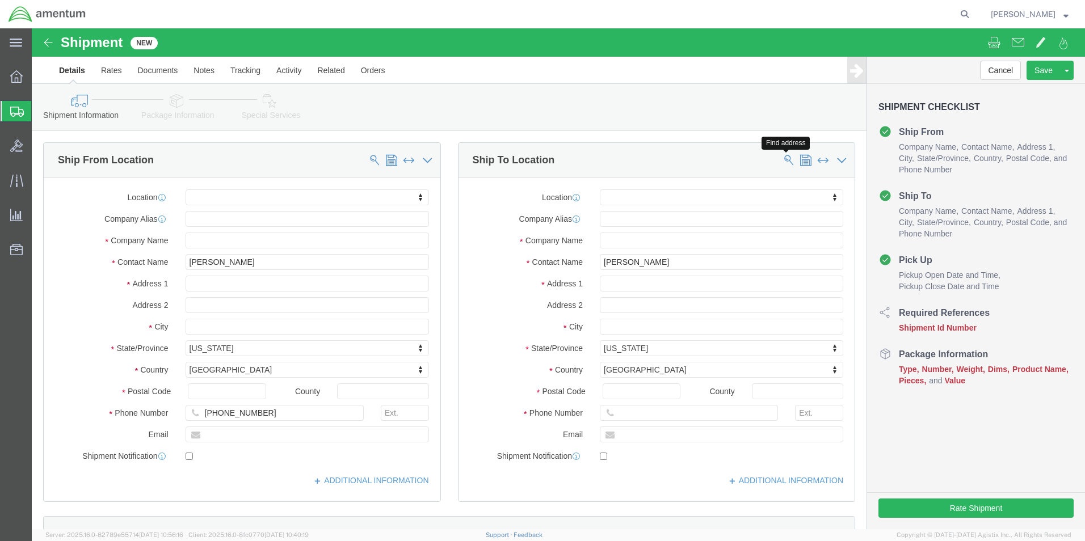
click span
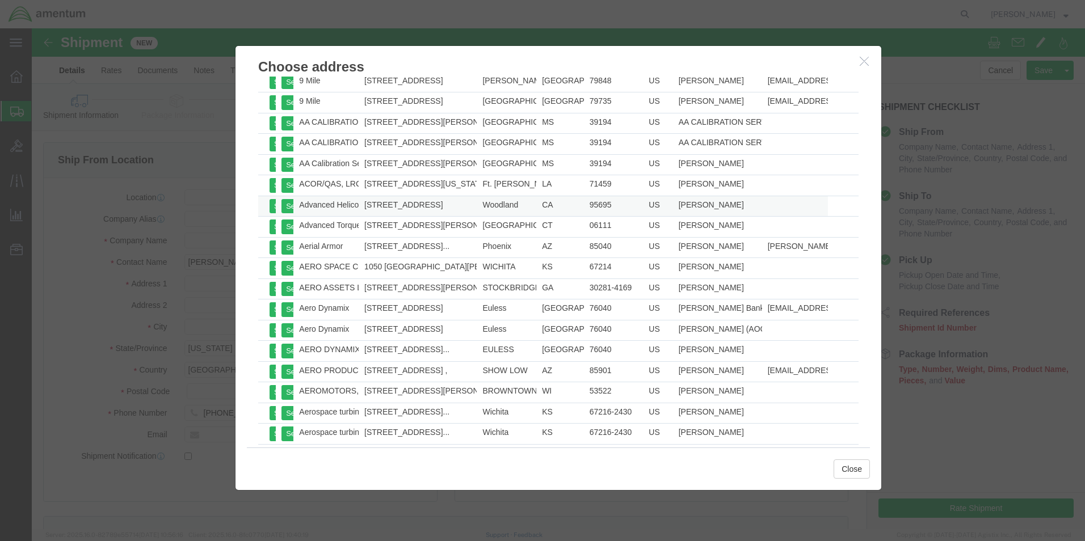
scroll to position [170, 0]
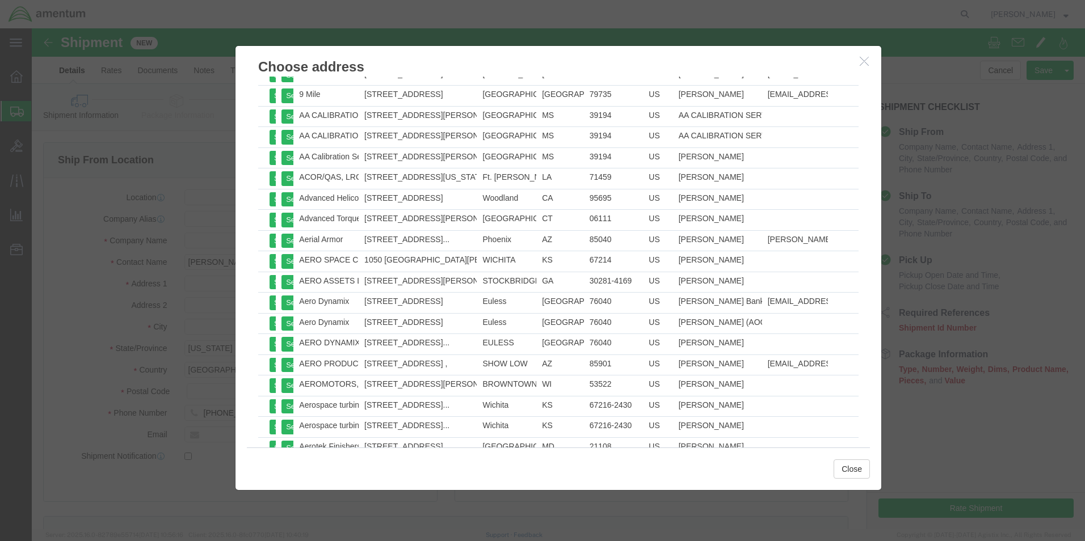
drag, startPoint x: 781, startPoint y: 378, endPoint x: 900, endPoint y: 400, distance: 120.6
click div
click icon "button"
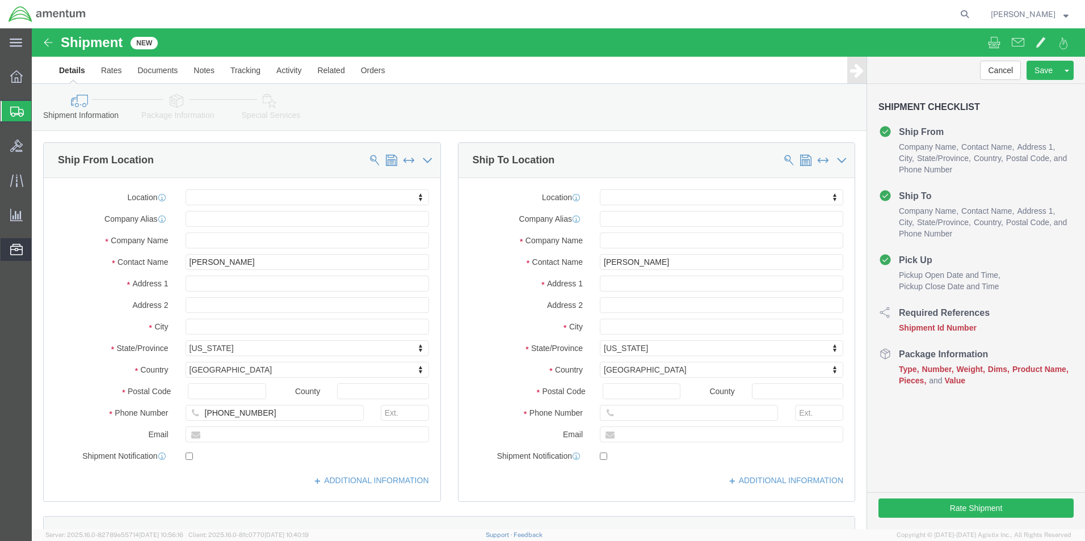
click at [0, 0] on span "Address Book" at bounding box center [0, 0] width 0 height 0
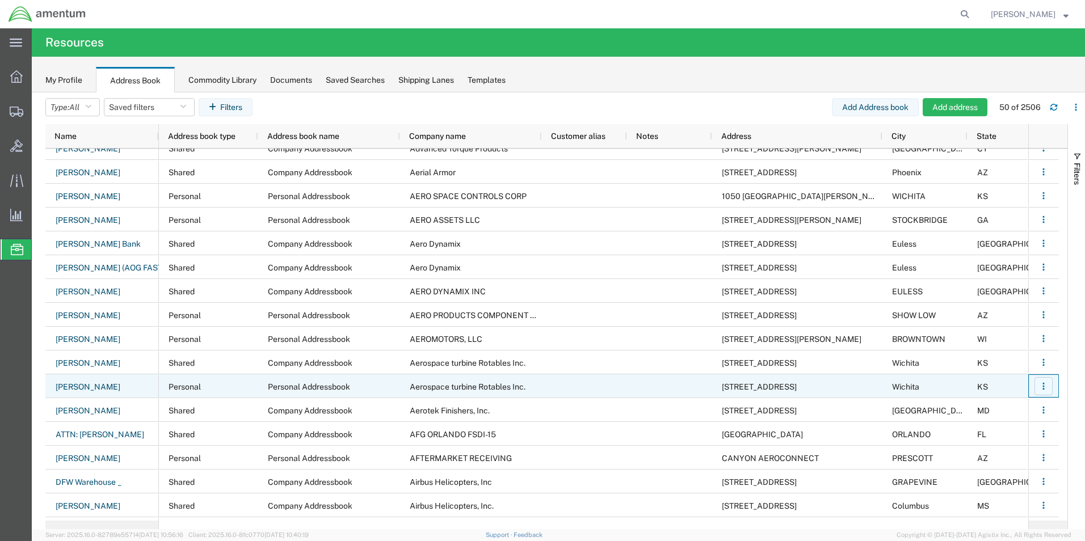
click at [1045, 386] on icon "button" at bounding box center [1043, 386] width 8 height 8
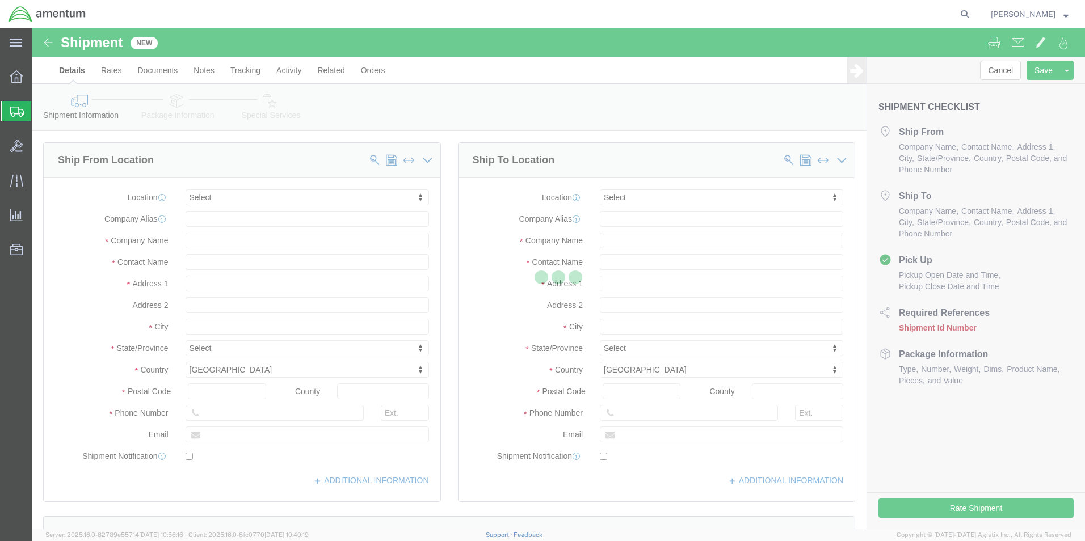
select select
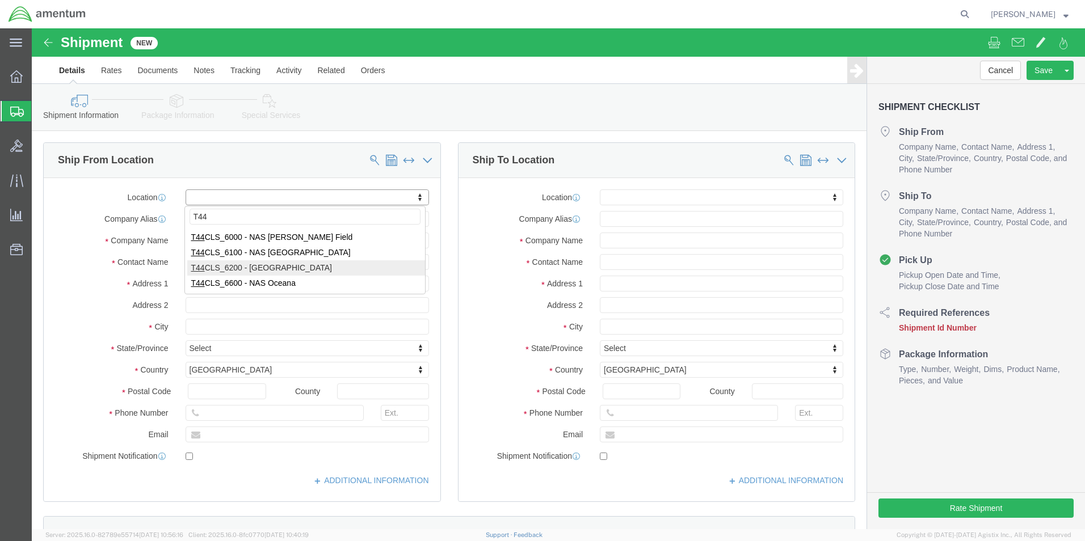
type input "T44"
select select "42673"
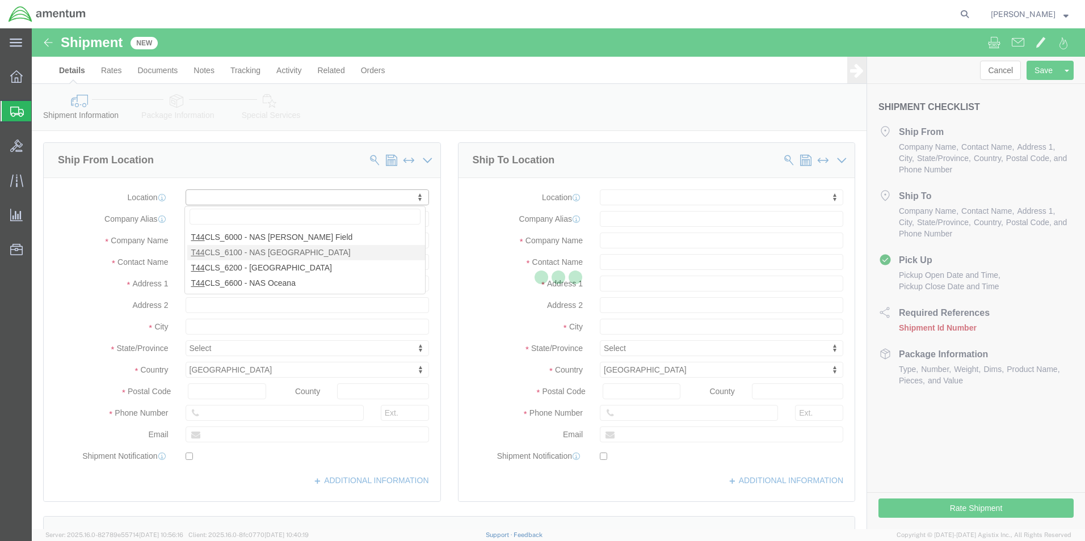
select select "[GEOGRAPHIC_DATA]"
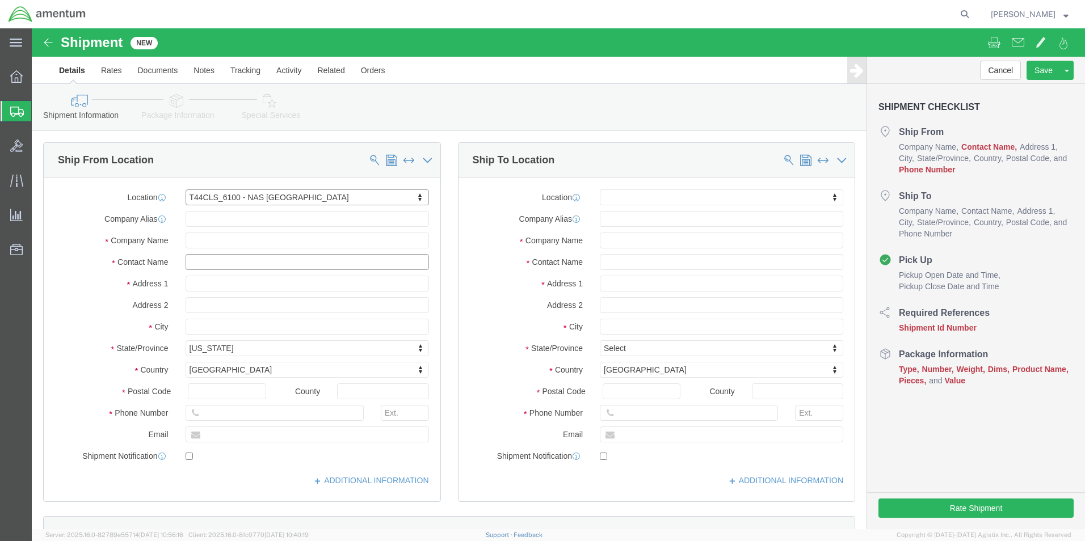
click input "text"
type input "[PERSON_NAME]"
click input "text"
type input "[PHONE_NUMBER]"
click input "text"
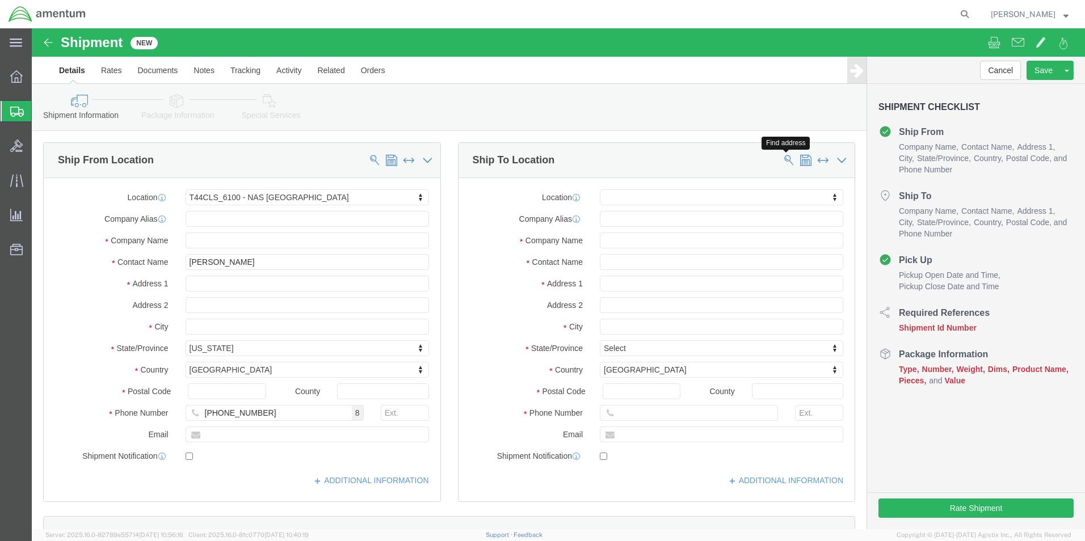
click button
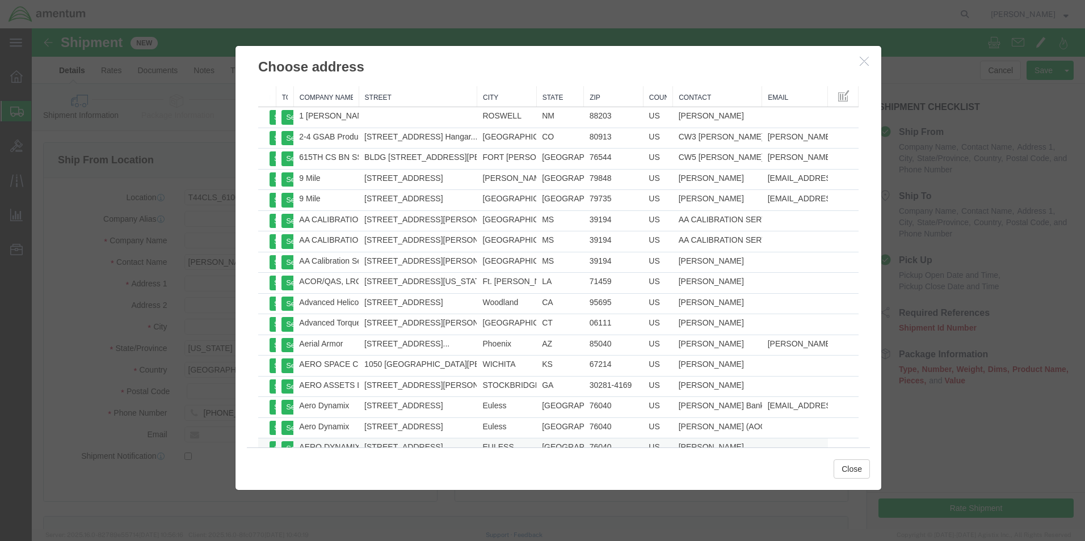
scroll to position [170, 0]
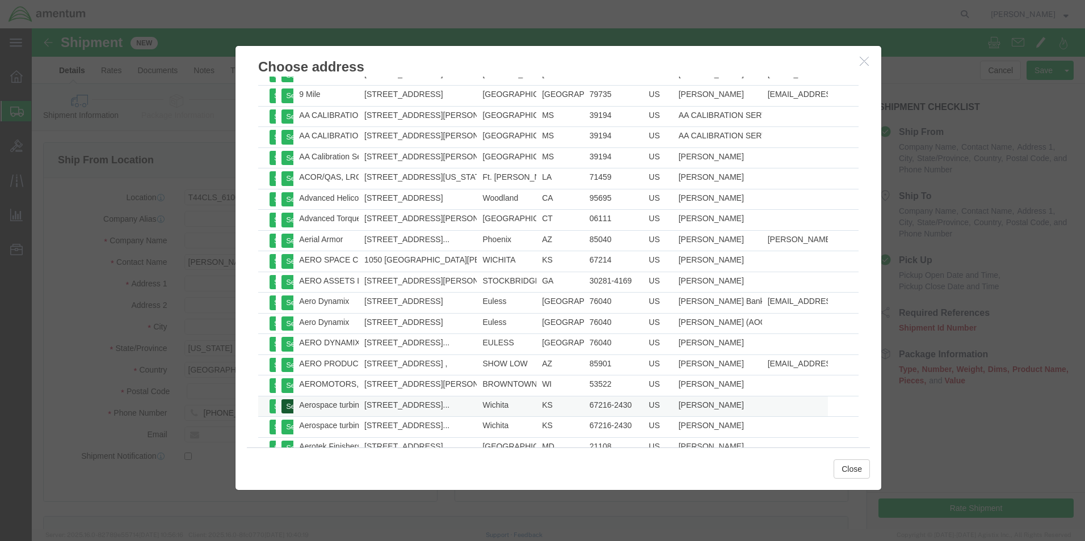
click button "Select"
click button "Close"
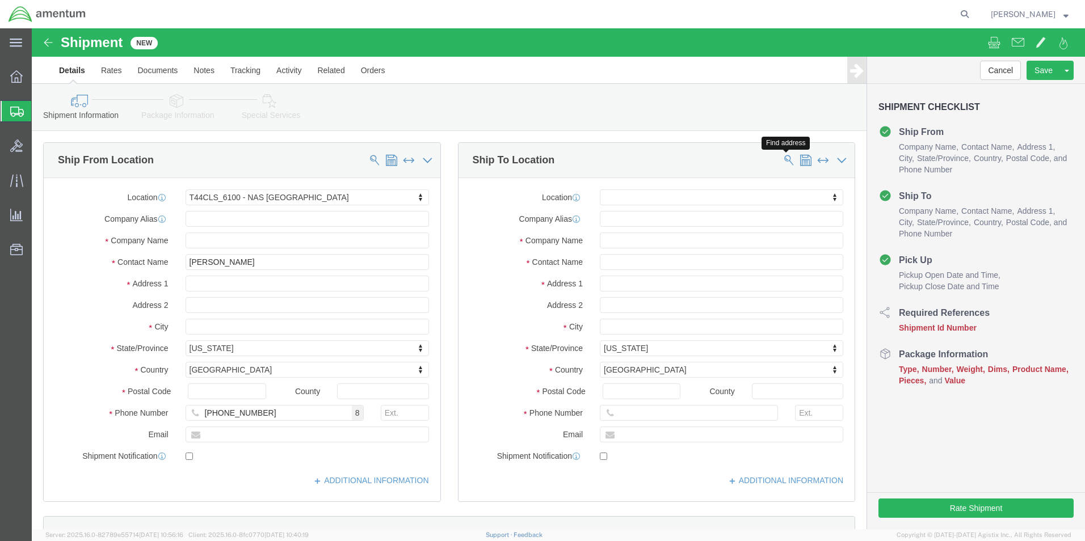
click span
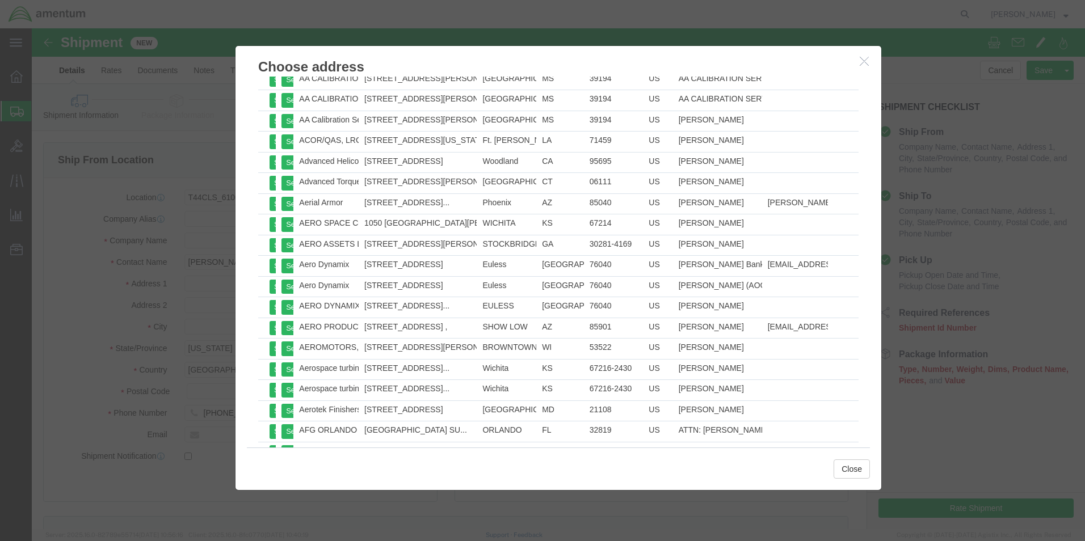
scroll to position [227, 0]
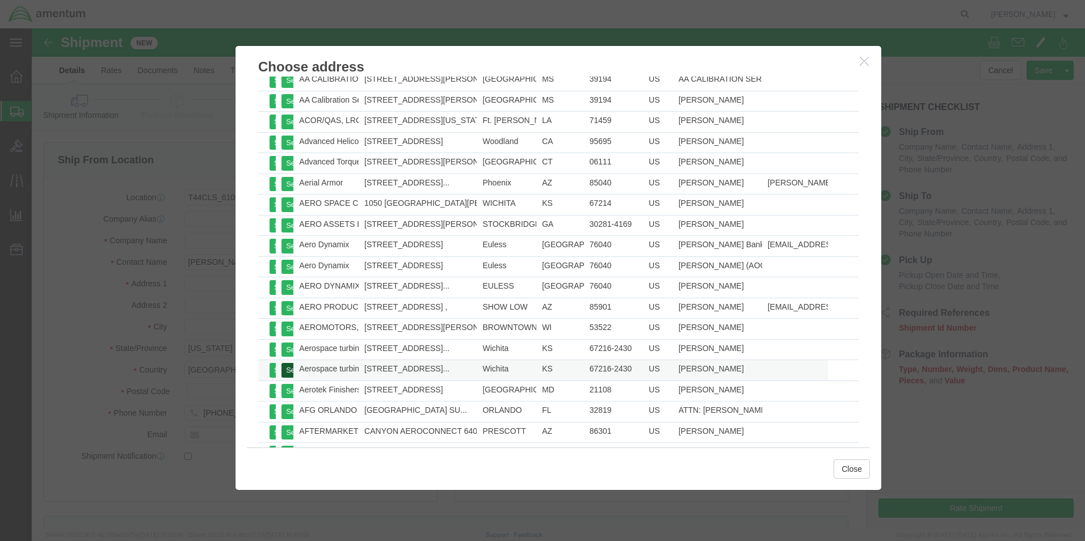
click button "Select"
select select "KS"
click button "Close"
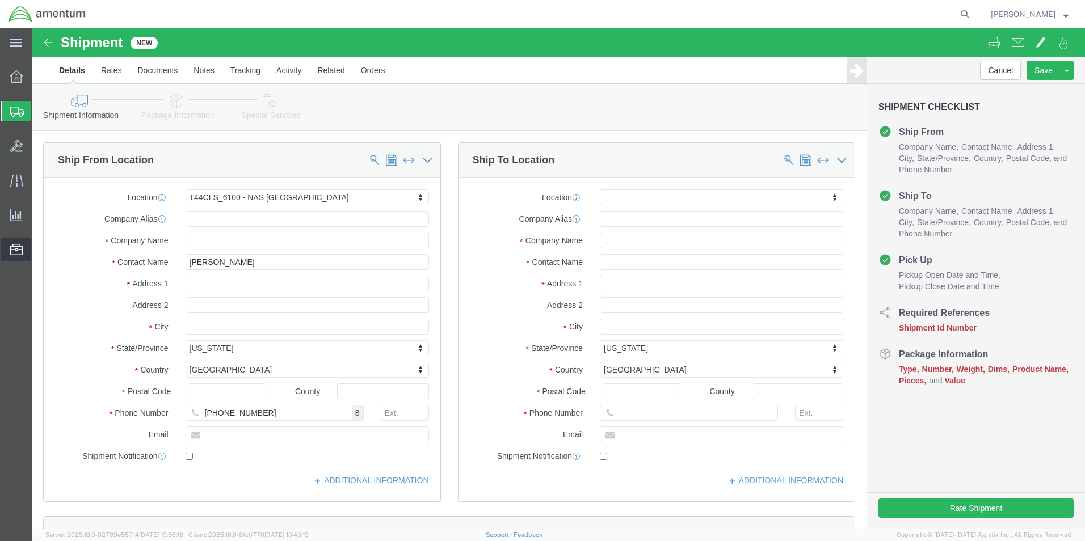
click at [0, 0] on span "Address Book" at bounding box center [0, 0] width 0 height 0
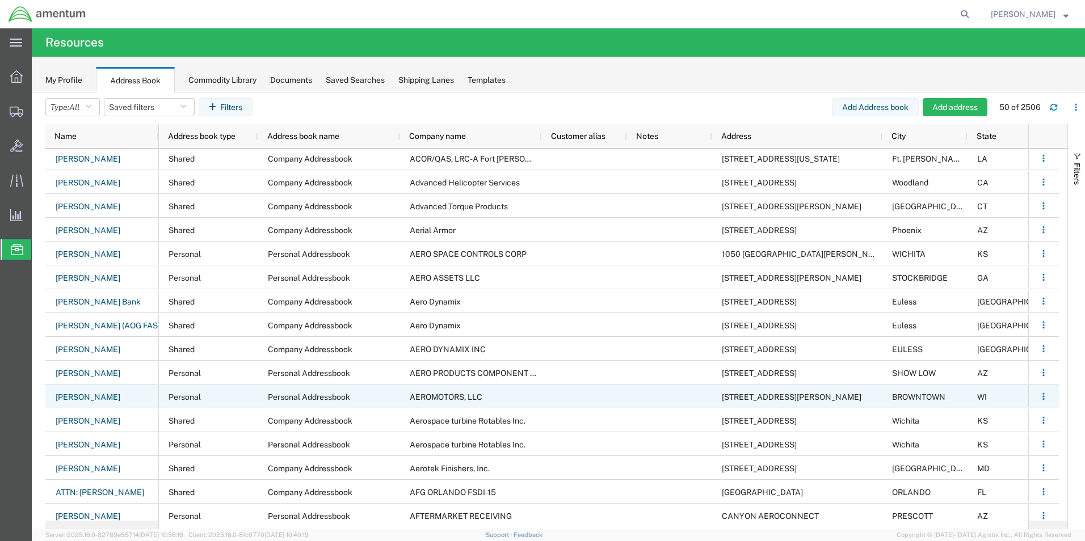
scroll to position [170, 0]
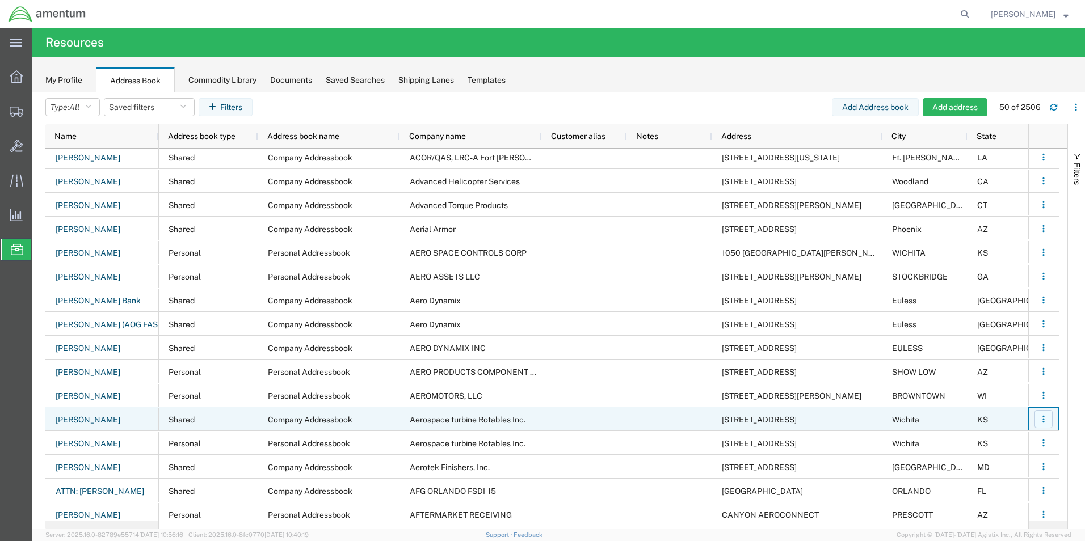
click at [1041, 418] on icon "button" at bounding box center [1043, 419] width 8 height 8
click at [990, 466] on link "Remove" at bounding box center [997, 467] width 84 height 20
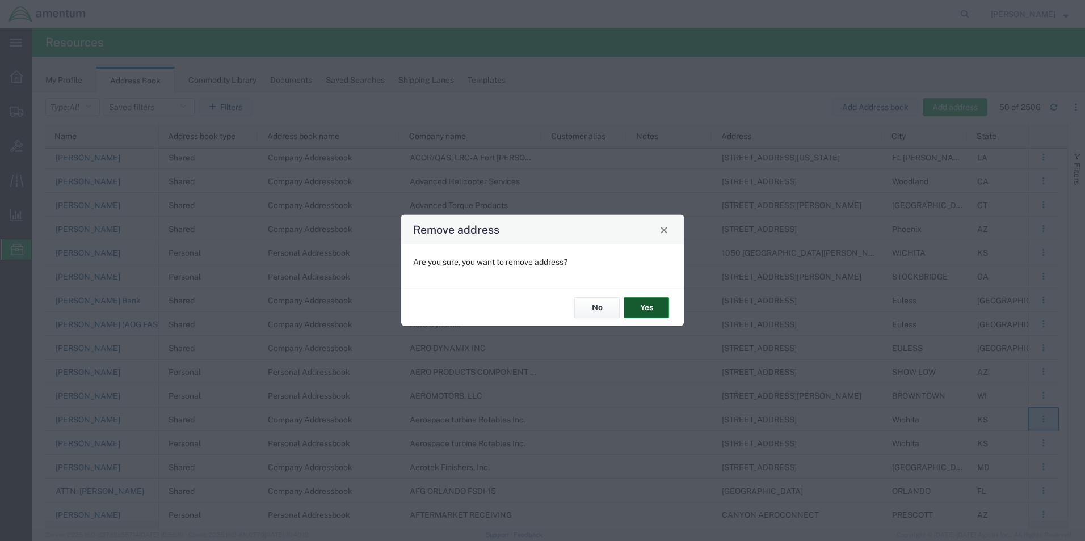
click at [648, 304] on button "Yes" at bounding box center [646, 307] width 45 height 21
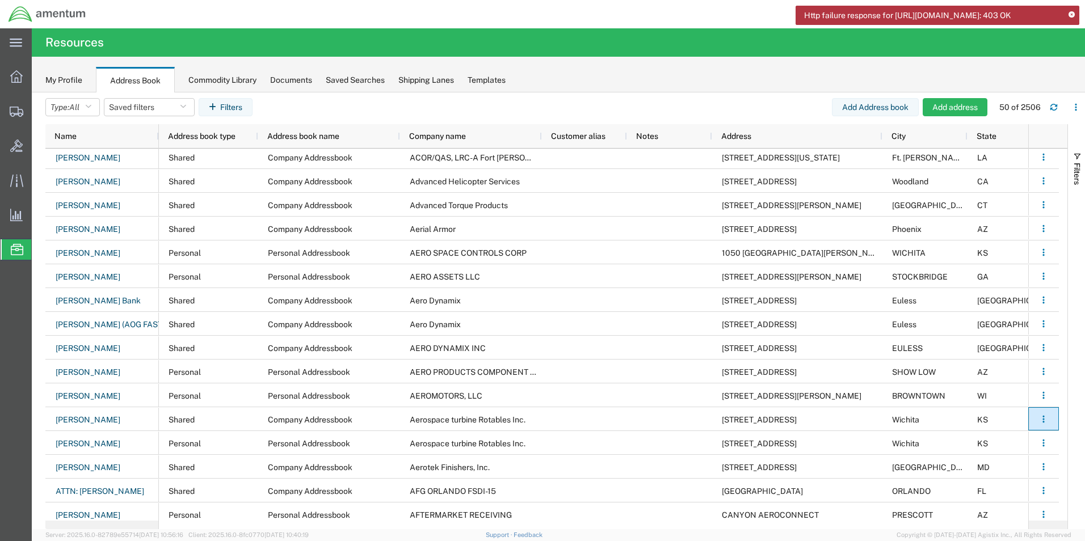
click at [14, 249] on icon at bounding box center [17, 249] width 12 height 11
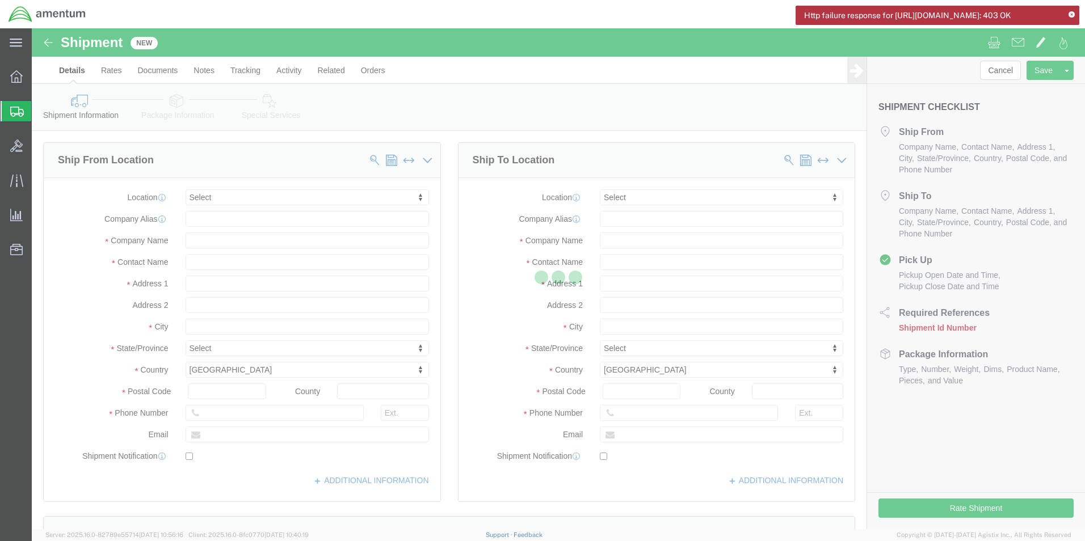
select select
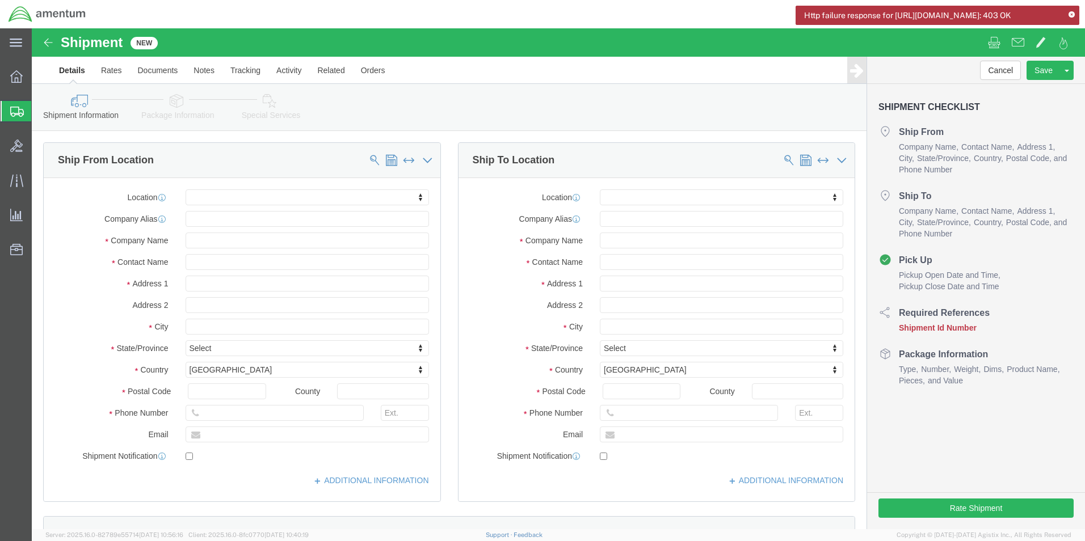
click at [1075, 15] on div "Http failure response for [URL][DOMAIN_NAME]: 403 OK" at bounding box center [937, 15] width 284 height 19
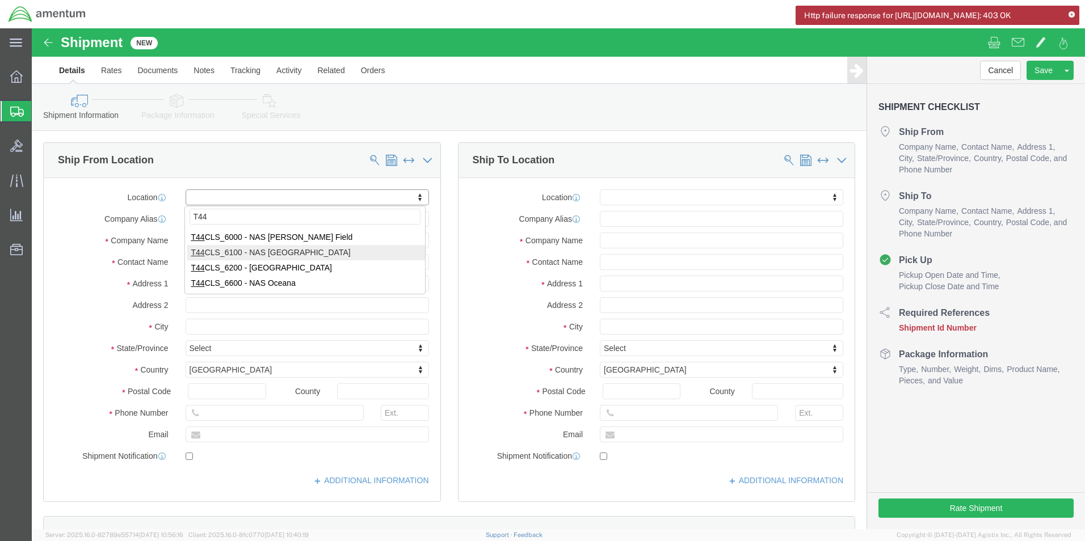
type input "T44"
select select "42673"
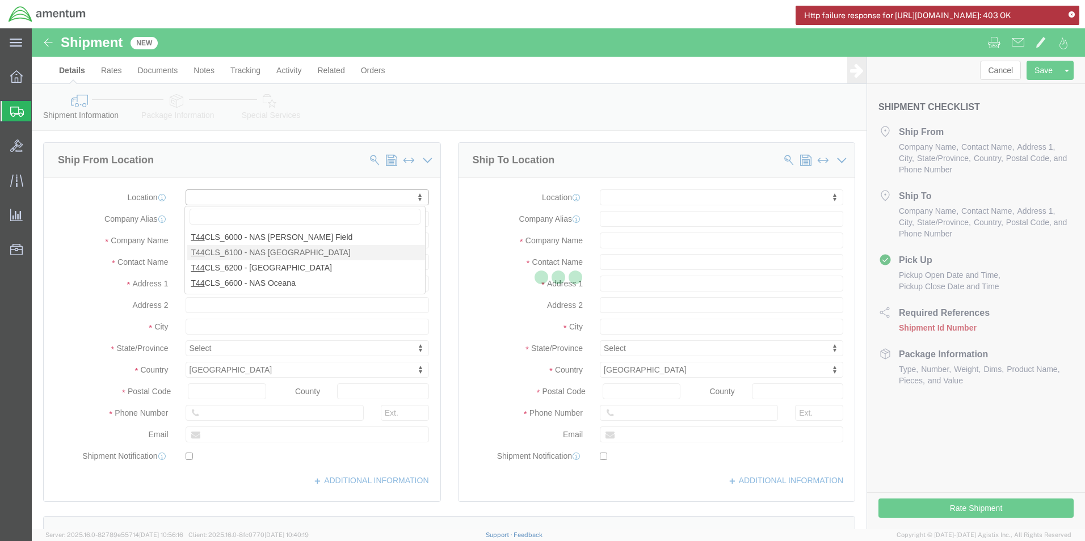
select select "[GEOGRAPHIC_DATA]"
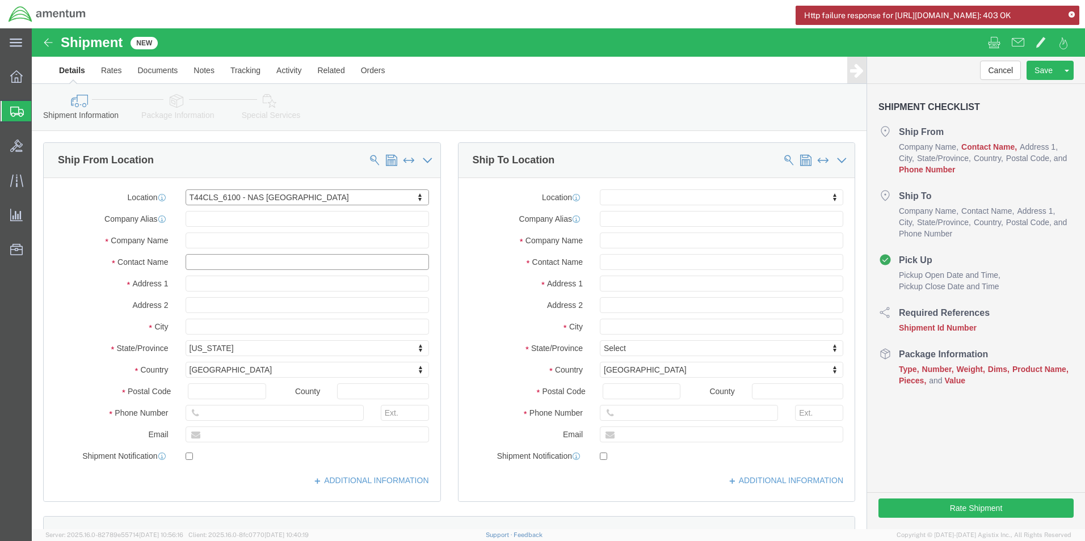
click input "text"
type input "[PERSON_NAME]"
click at [1071, 13] on icon at bounding box center [1071, 15] width 6 height 6
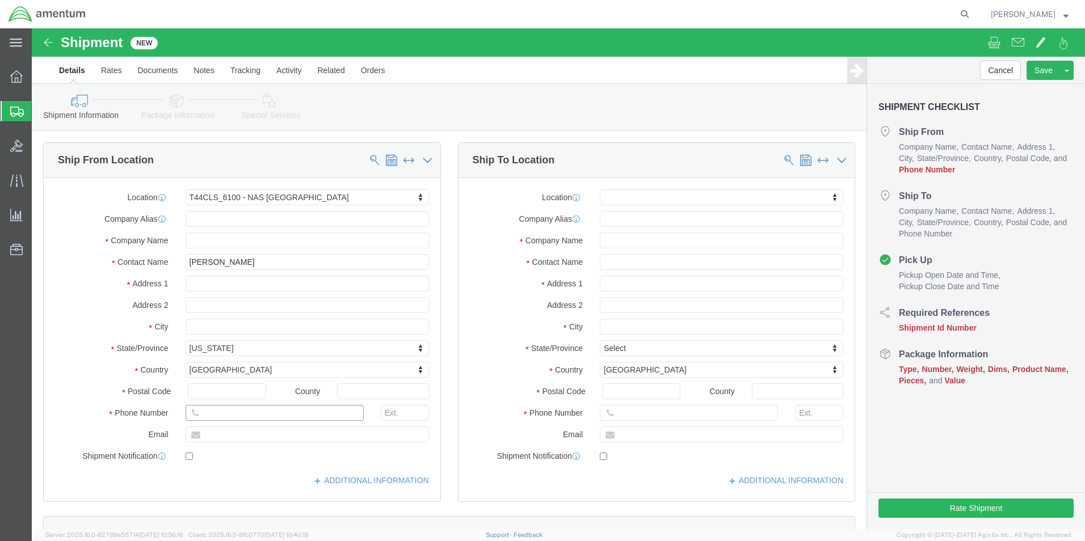
click input "text"
type input "[PHONE_NUMBER]"
click input "text"
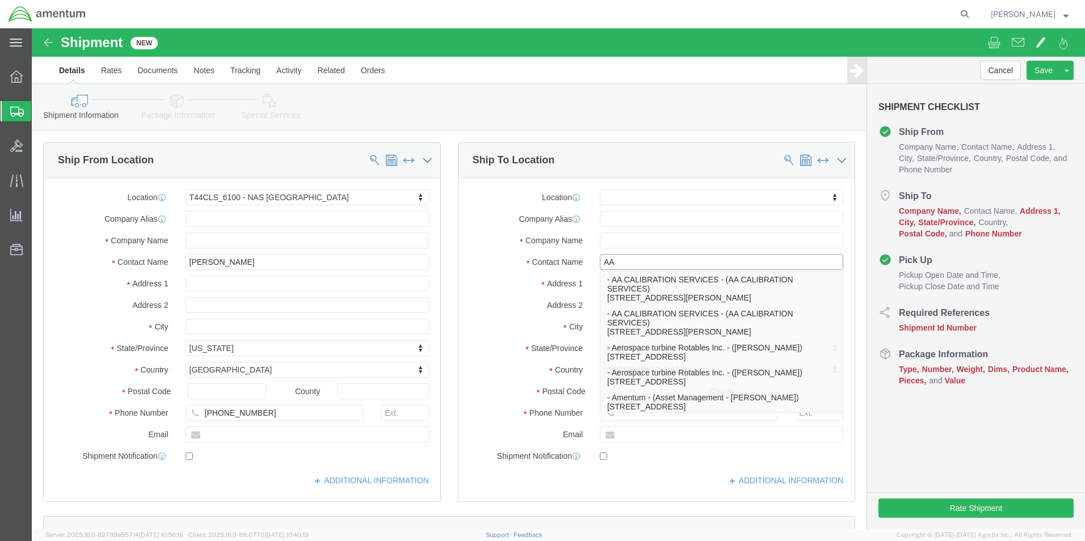
type input "AAR"
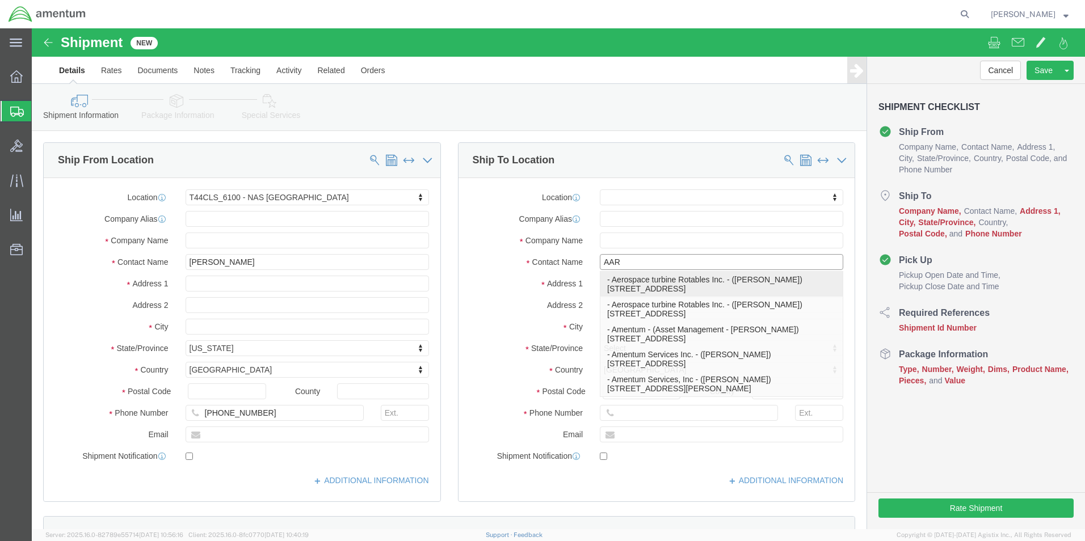
click p "- Aerospace turbine Rotables Inc. - ([PERSON_NAME]) [STREET_ADDRESS]"
select select "KS"
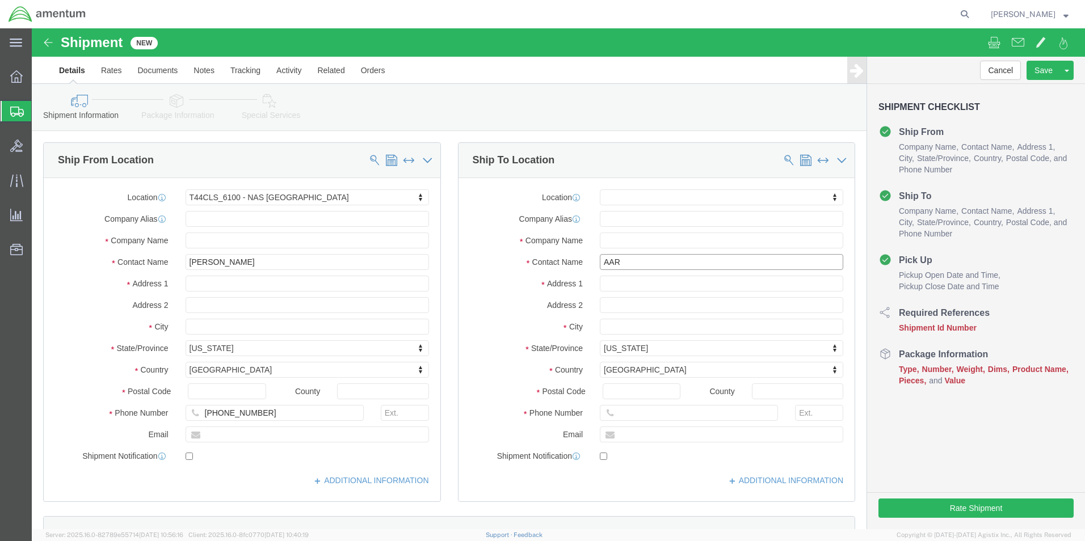
type input "[PERSON_NAME]"
click input "text"
type input "3"
click input "316943-6100"
type input "[PHONE_NUMBER]"
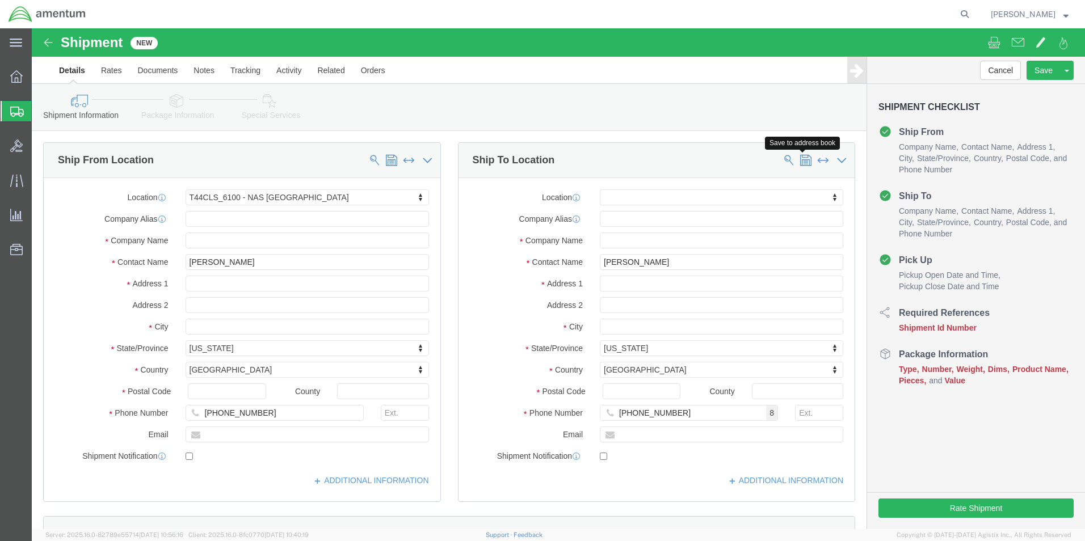
click span
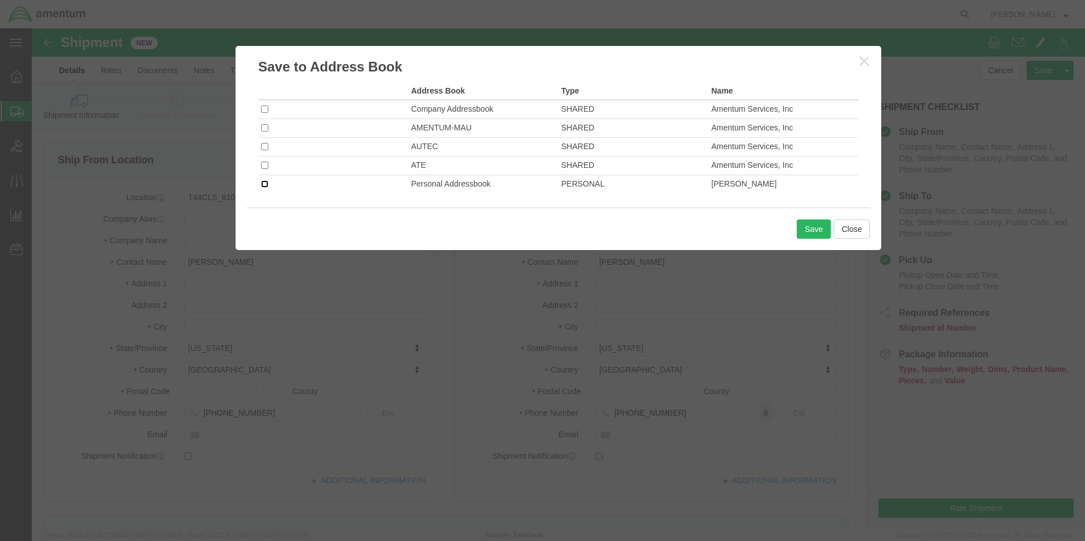
click input "checkbox"
checkbox input "true"
click button "Save"
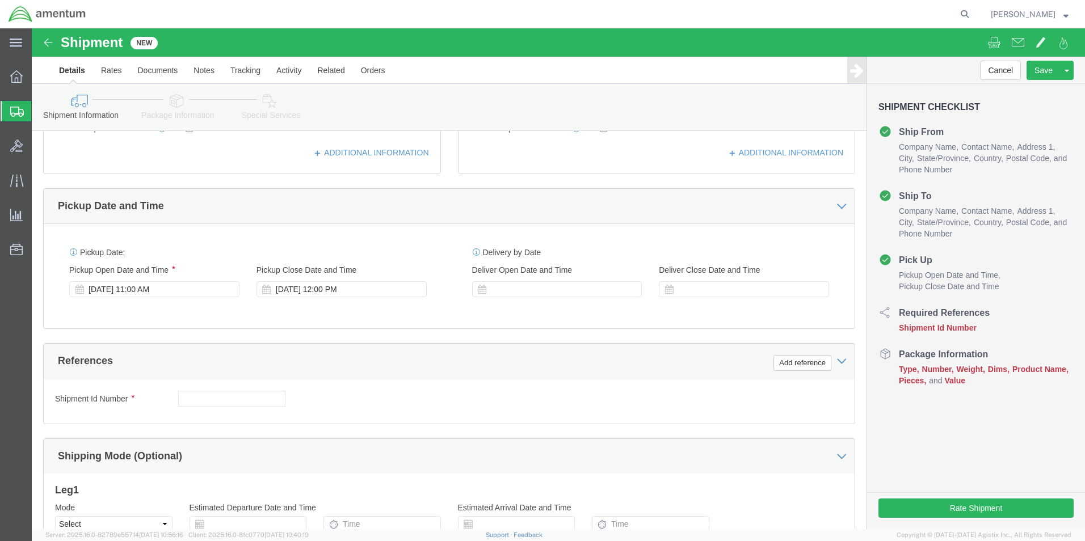
scroll to position [340, 0]
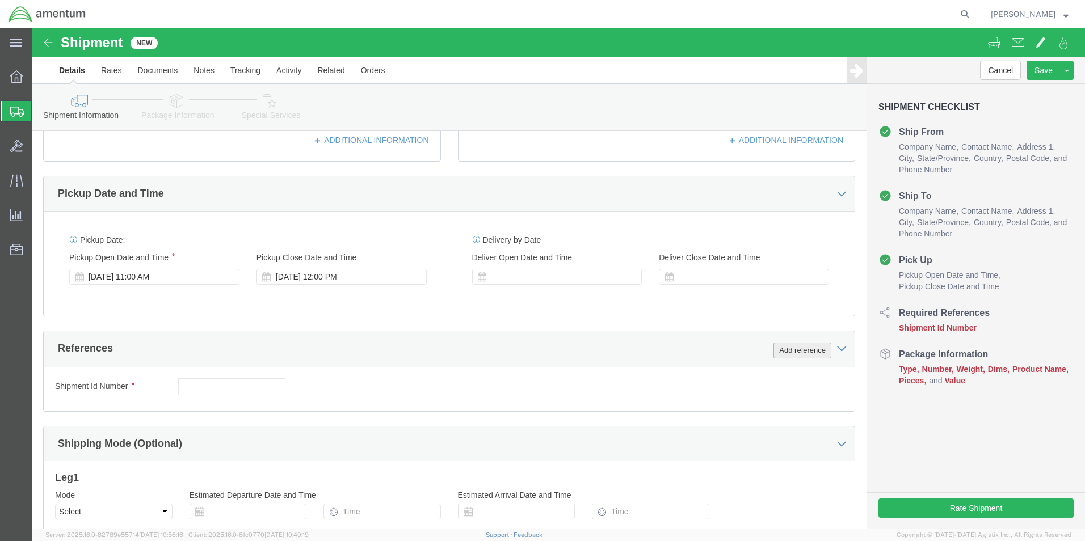
click button "Add reference"
click select "Select Account Type Activity ID Airline Appointment Number ASN Batch Request # …"
select select "CUSTREF"
click select "Select Account Type Activity ID Airline Appointment Number ASN Batch Request # …"
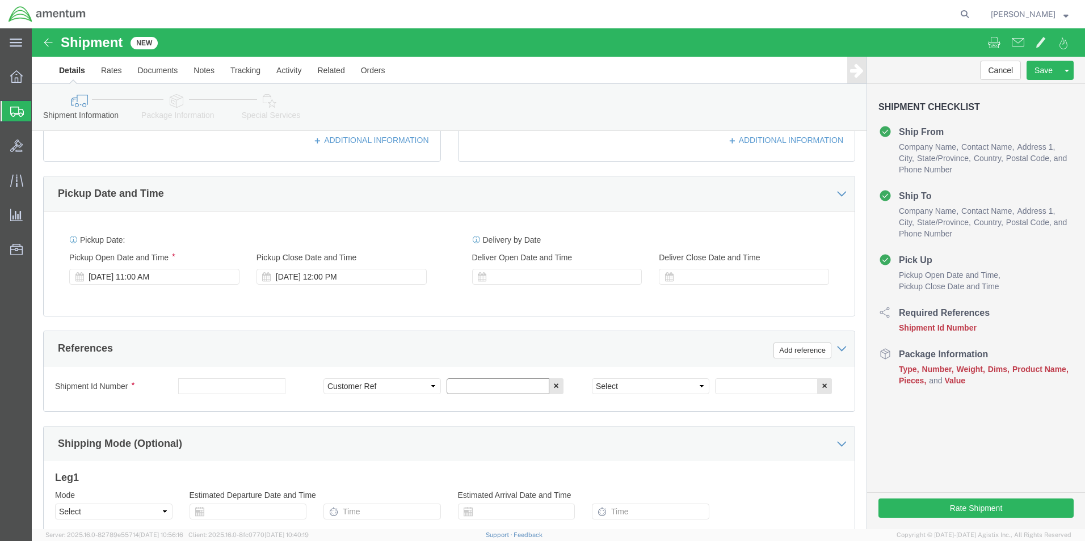
click input "text"
type input "25-5533"
click select "Select Account Type Activity ID Airline Appointment Number ASN Batch Request # …"
select select "PROJNUM"
click select "Select Account Type Activity ID Airline Appointment Number ASN Batch Request # …"
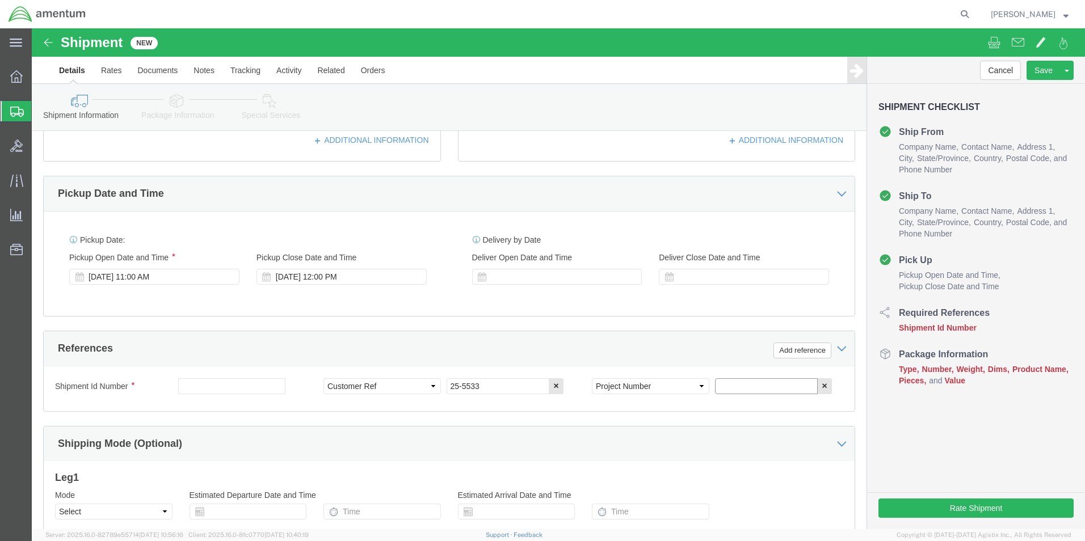
click input "text"
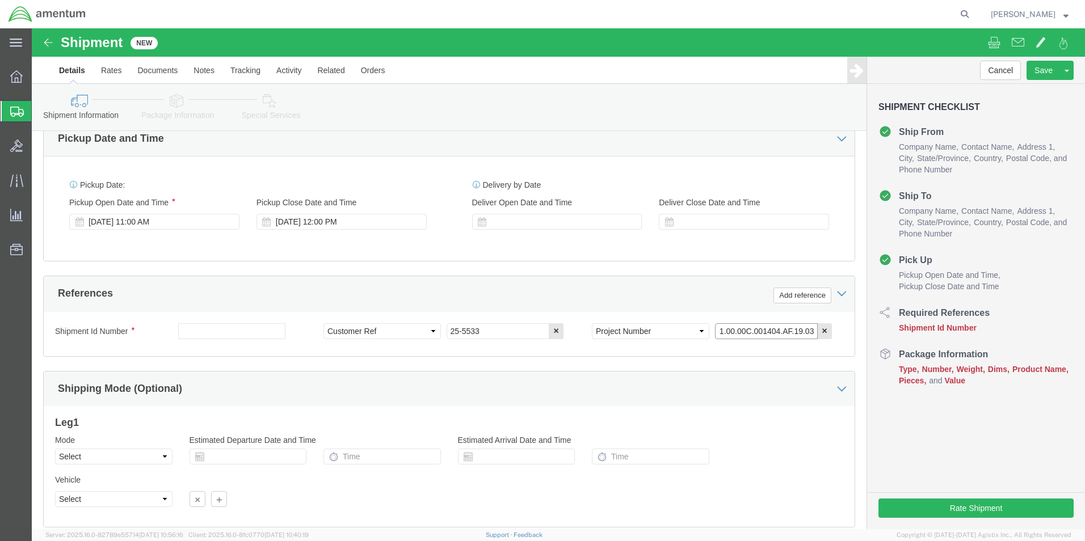
scroll to position [473, 0]
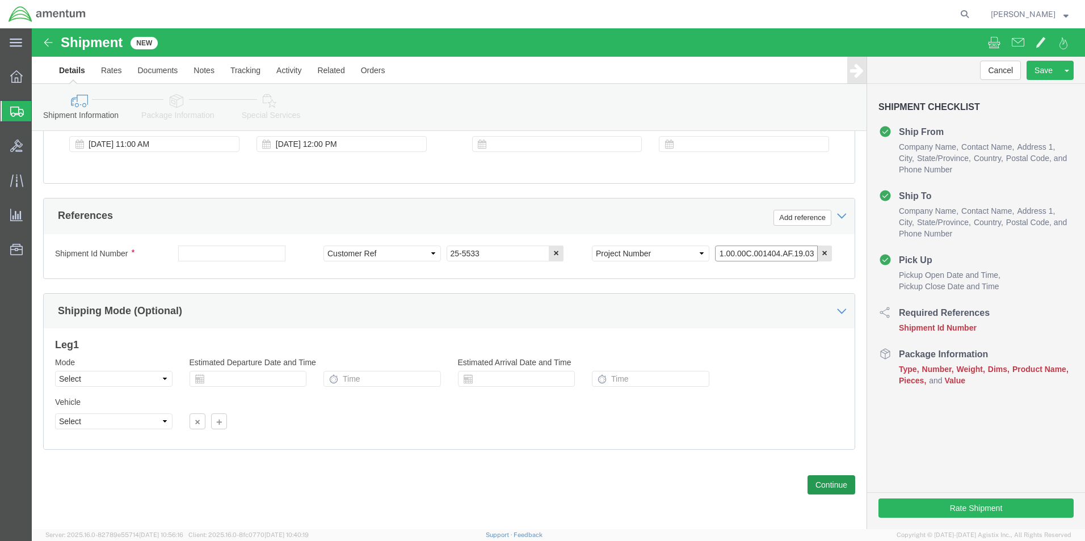
type input "4951.00.00C.001404.AF.19.03"
click button "Continue"
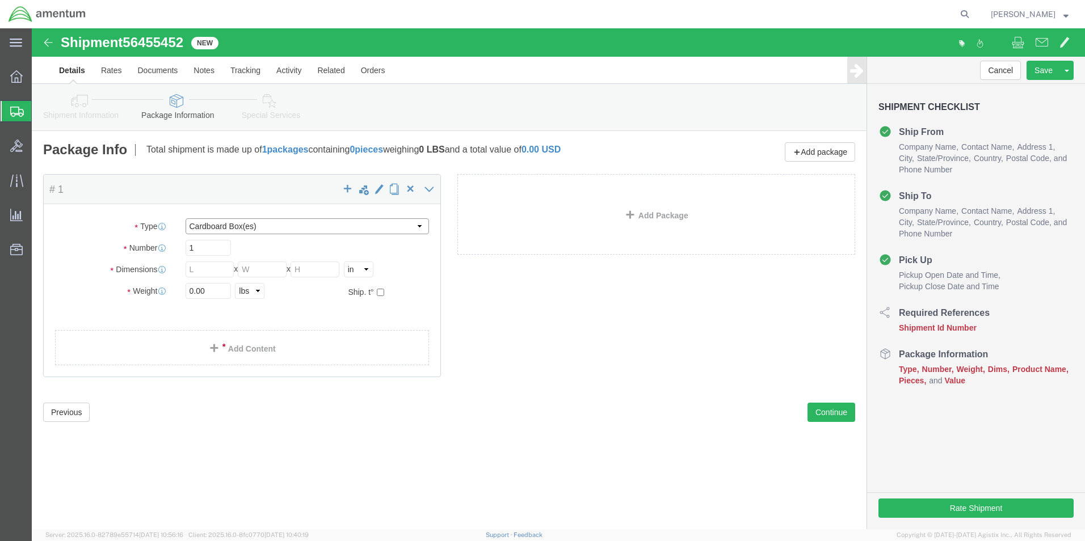
drag, startPoint x: 385, startPoint y: 196, endPoint x: 380, endPoint y: 200, distance: 6.5
click select "Select BCK Boxes Bale(s) Basket(s) Bolt(s) Bottle(s) Buckets Bulk Bundle(s) Can…"
select select "CRAT"
click select "Select BCK Boxes Bale(s) Basket(s) Bolt(s) Bottle(s) Buckets Bulk Bundle(s) Can…"
click input "text"
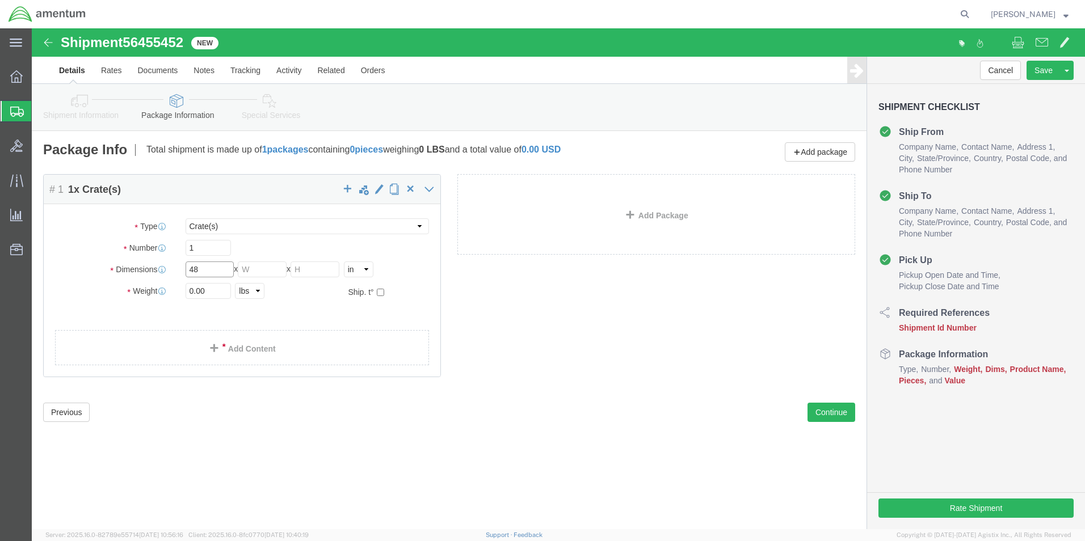
type input "48"
type input "31"
click input "0.00"
type input "0"
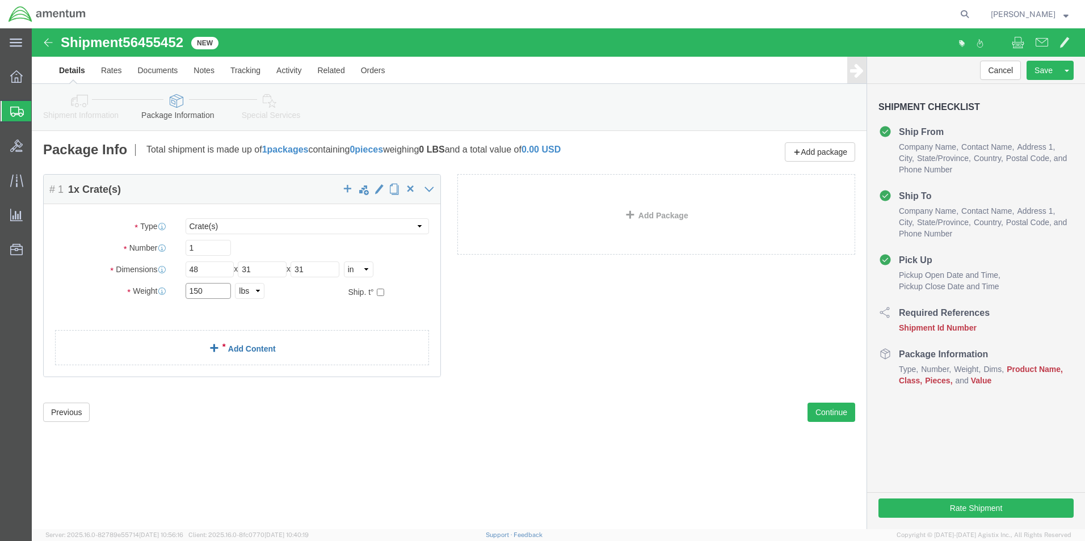
type input "150"
click link "Add Content"
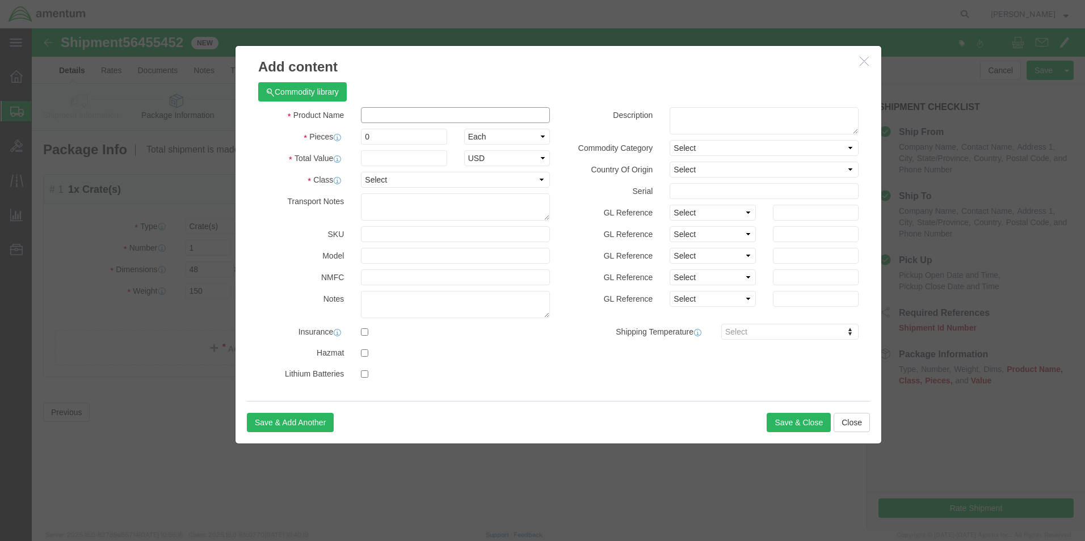
click input "text"
type input "AIRCRAFT PART [PHONE_NUMBER] S/N: 0610 NLG"
click input "0"
type input "1"
click input "text"
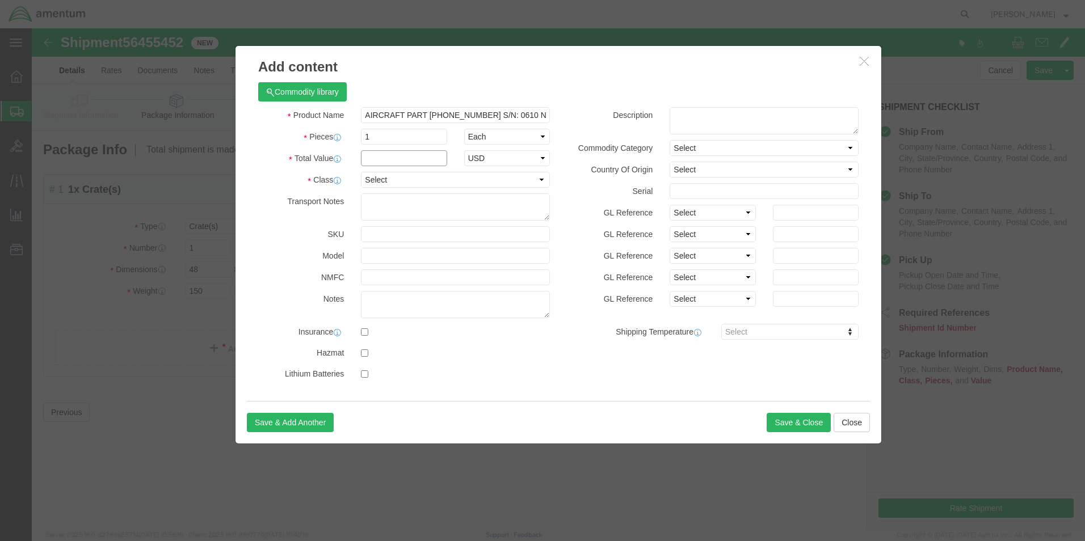
type input "1"
click select "Select 50 55 60 65 70 85 92.5 100 125 175 250 300 400"
select select "85"
click select "Select 50 55 60 65 70 85 92.5 100 125 175 250 300 400"
click button "Save & Close"
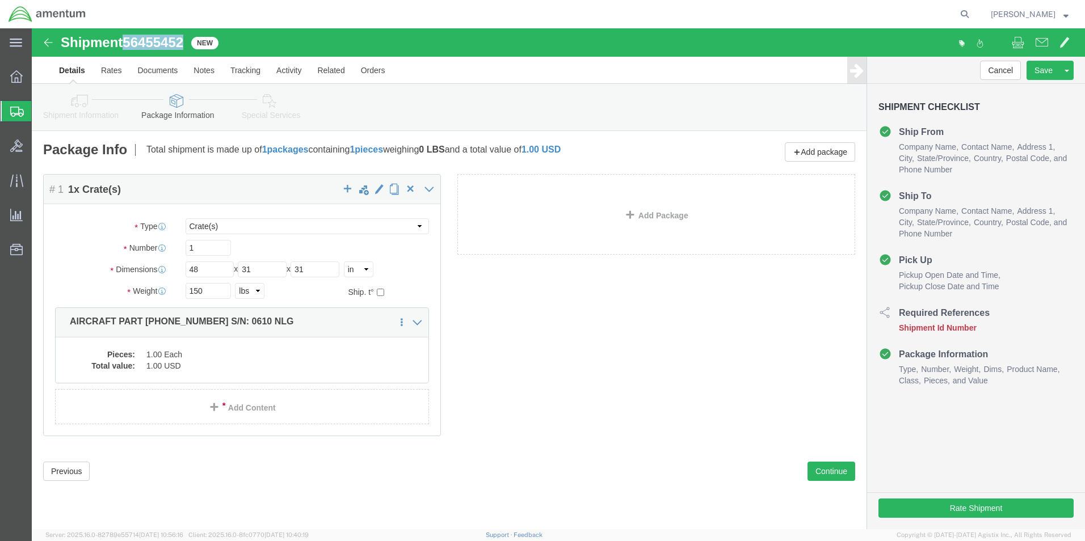
drag, startPoint x: 95, startPoint y: 18, endPoint x: 143, endPoint y: 22, distance: 47.9
click div "Shipment 56455452 New"
drag, startPoint x: 143, startPoint y: 22, endPoint x: 114, endPoint y: 12, distance: 30.5
copy span "56455452"
click button "Rate Shipment"
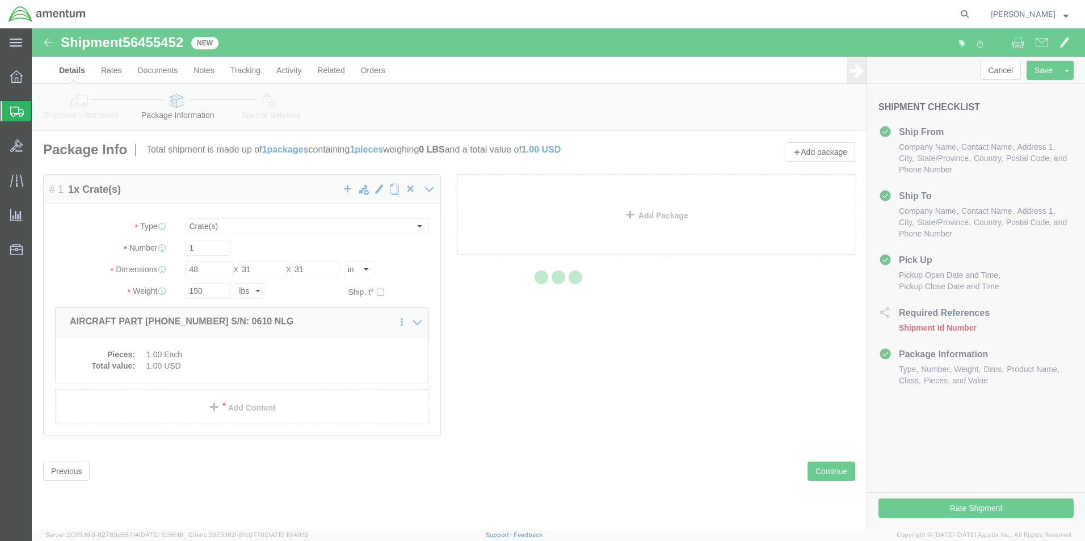
select select "42673"
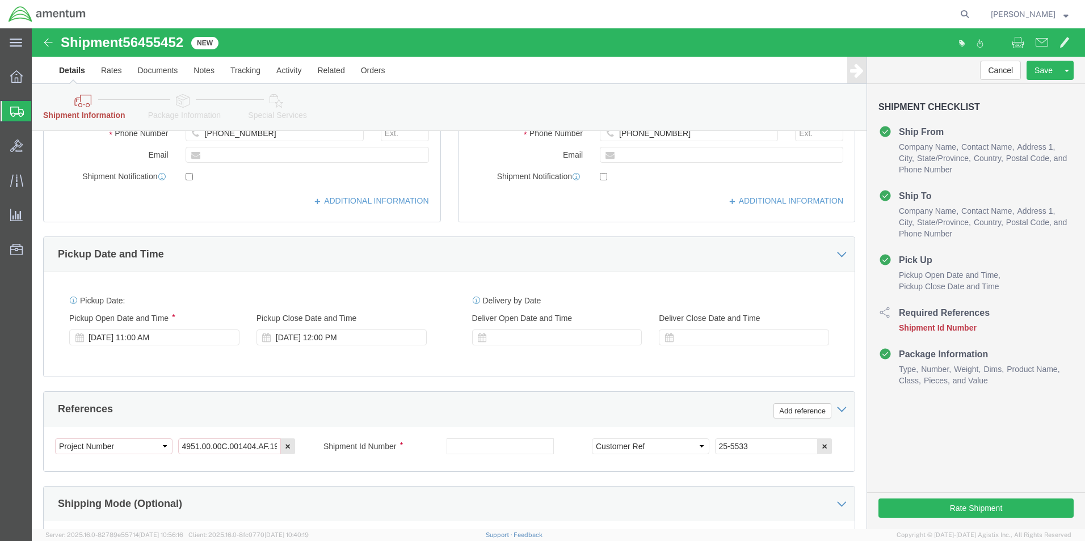
scroll to position [340, 0]
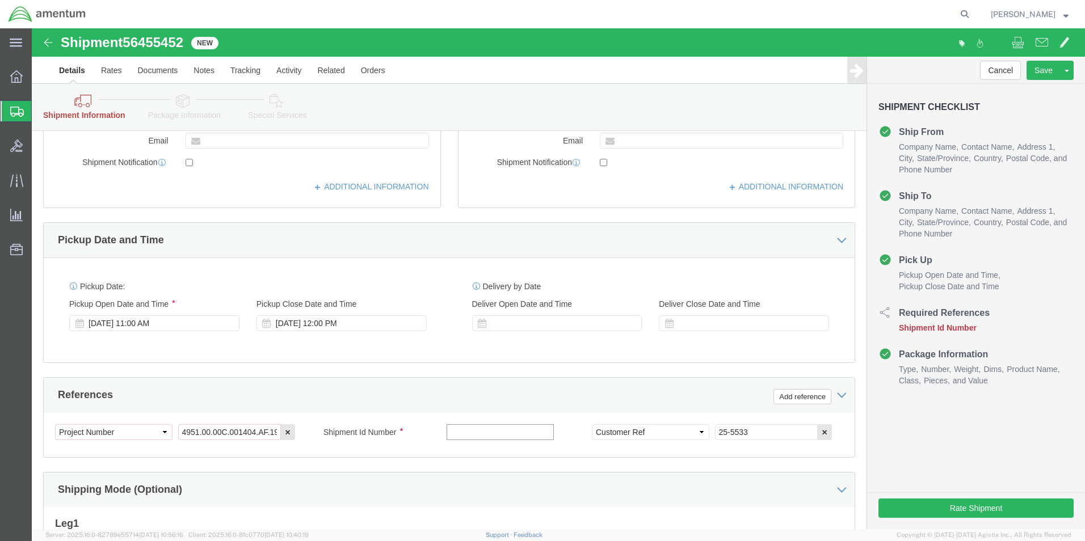
click input "text"
paste input "56455452"
type input "56455452"
click div "Shipping Mode (Optional)"
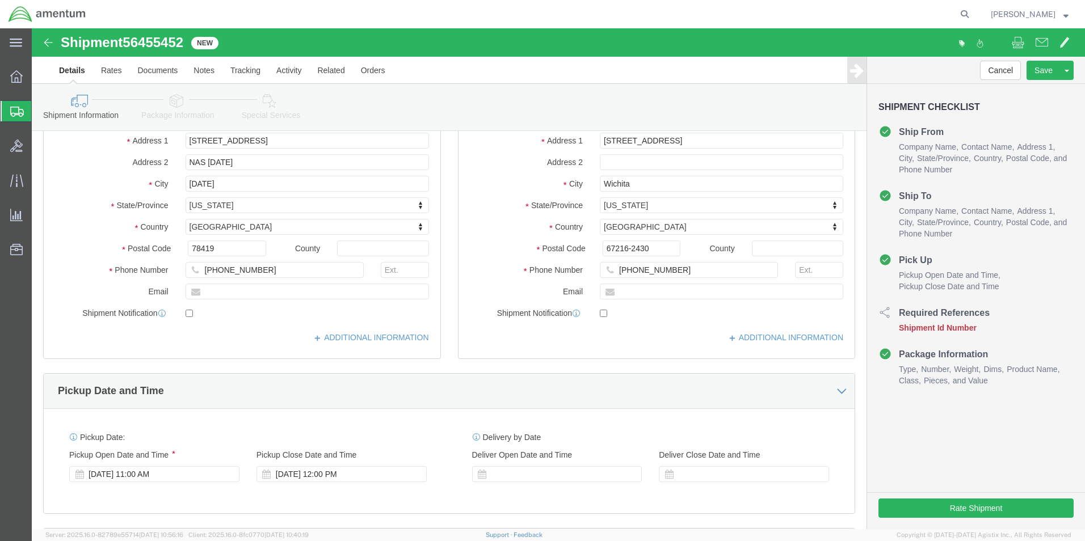
scroll to position [57, 0]
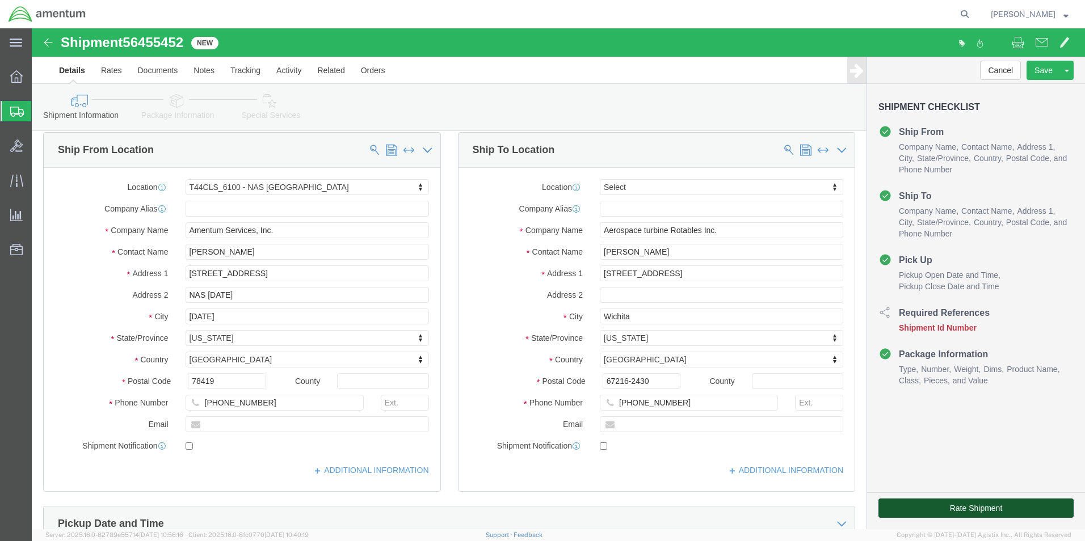
click button "Rate Shipment"
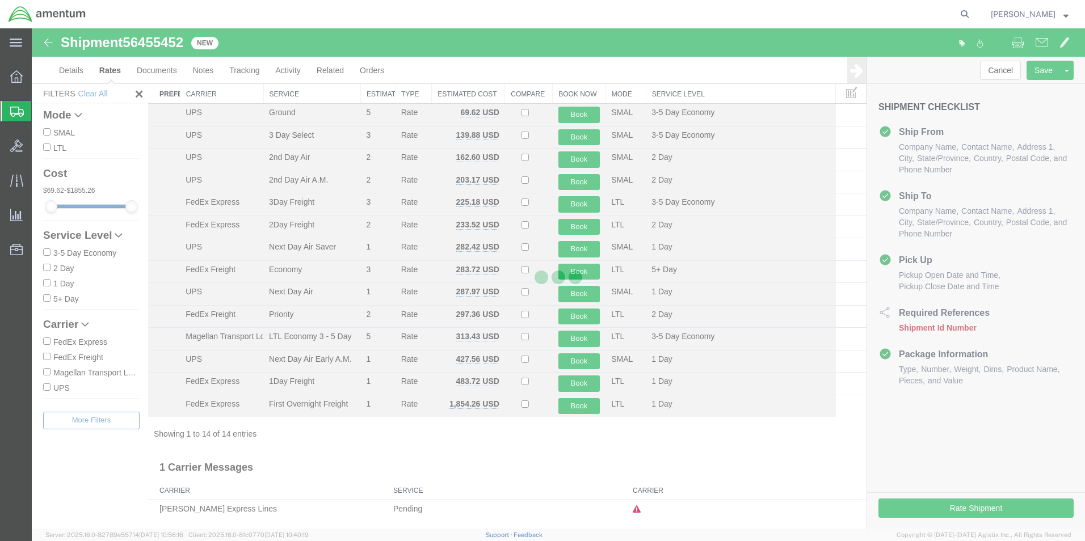
scroll to position [24, 0]
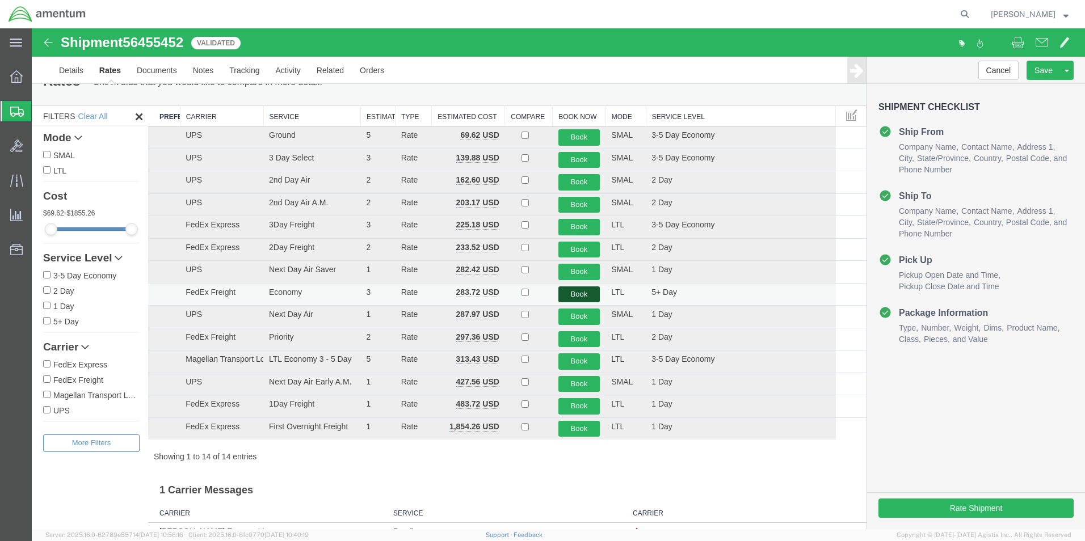
click at [579, 293] on button "Book" at bounding box center [579, 295] width 42 height 16
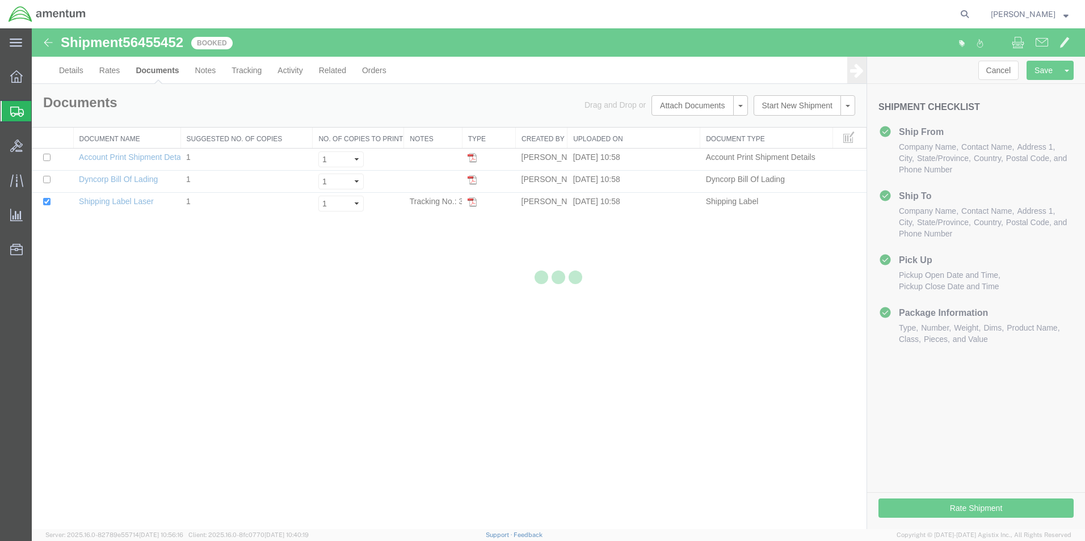
scroll to position [0, 0]
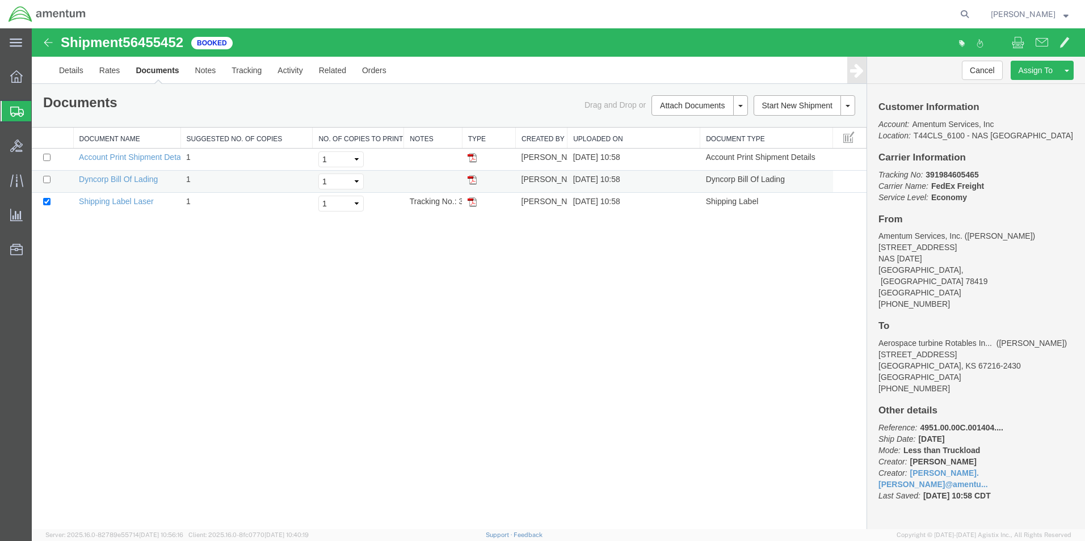
click at [469, 187] on td at bounding box center [488, 182] width 53 height 22
click at [471, 182] on img at bounding box center [472, 179] width 9 height 9
click at [475, 201] on img at bounding box center [472, 201] width 9 height 9
